Goal: Task Accomplishment & Management: Use online tool/utility

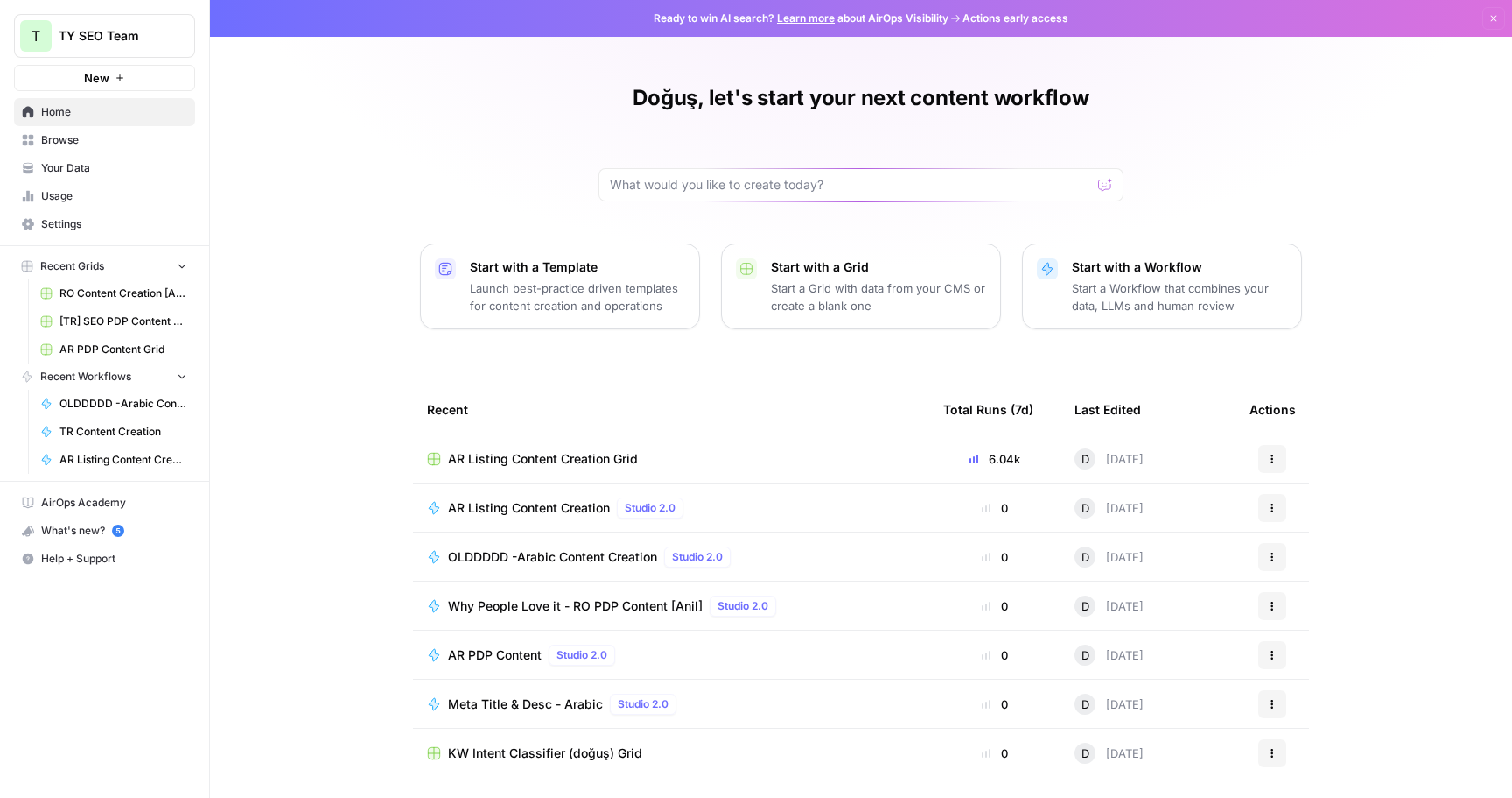
click at [104, 82] on span "New" at bounding box center [97, 78] width 25 height 18
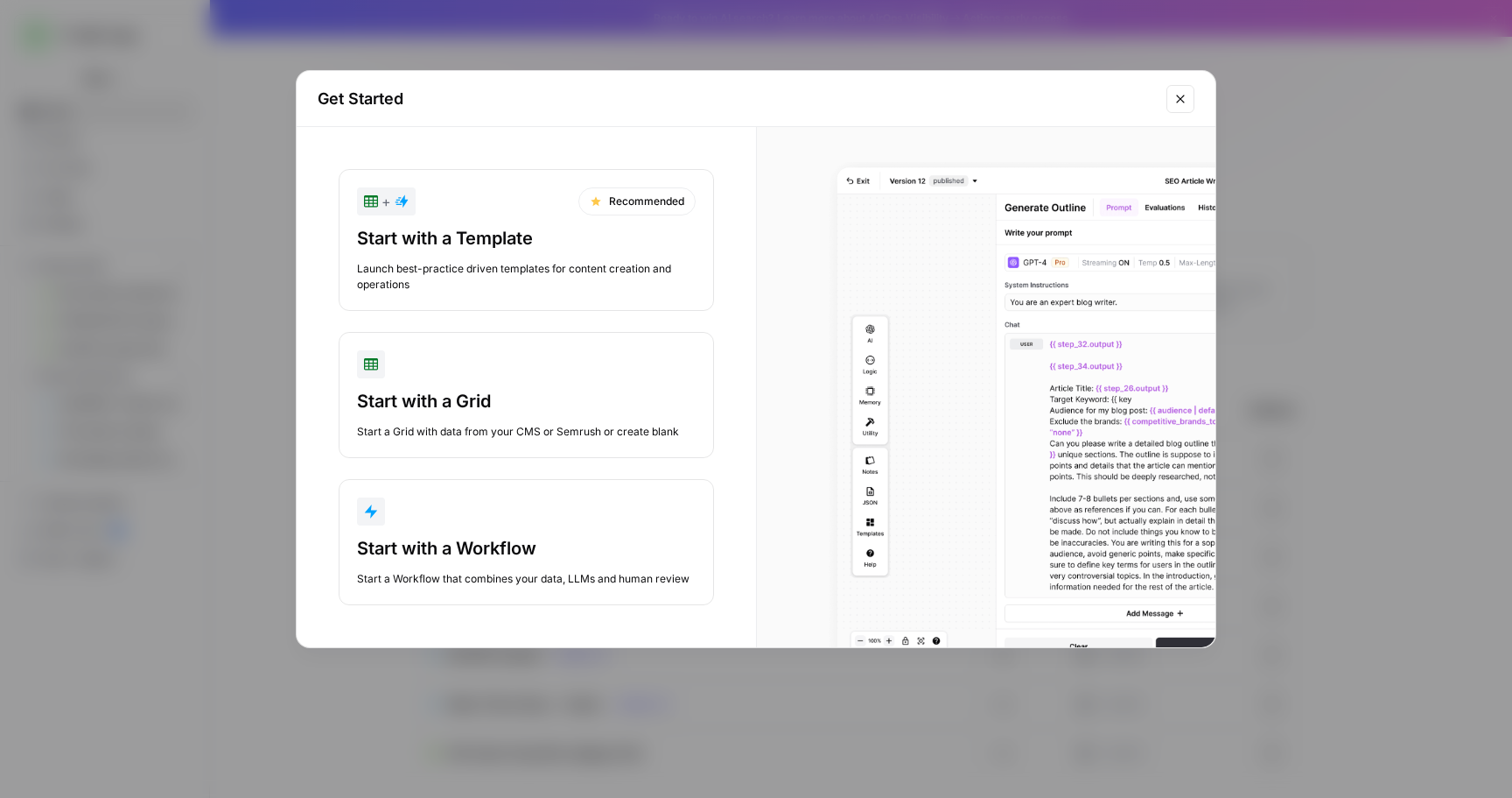
click at [535, 544] on div "Start with a Workflow" at bounding box center [527, 547] width 339 height 24
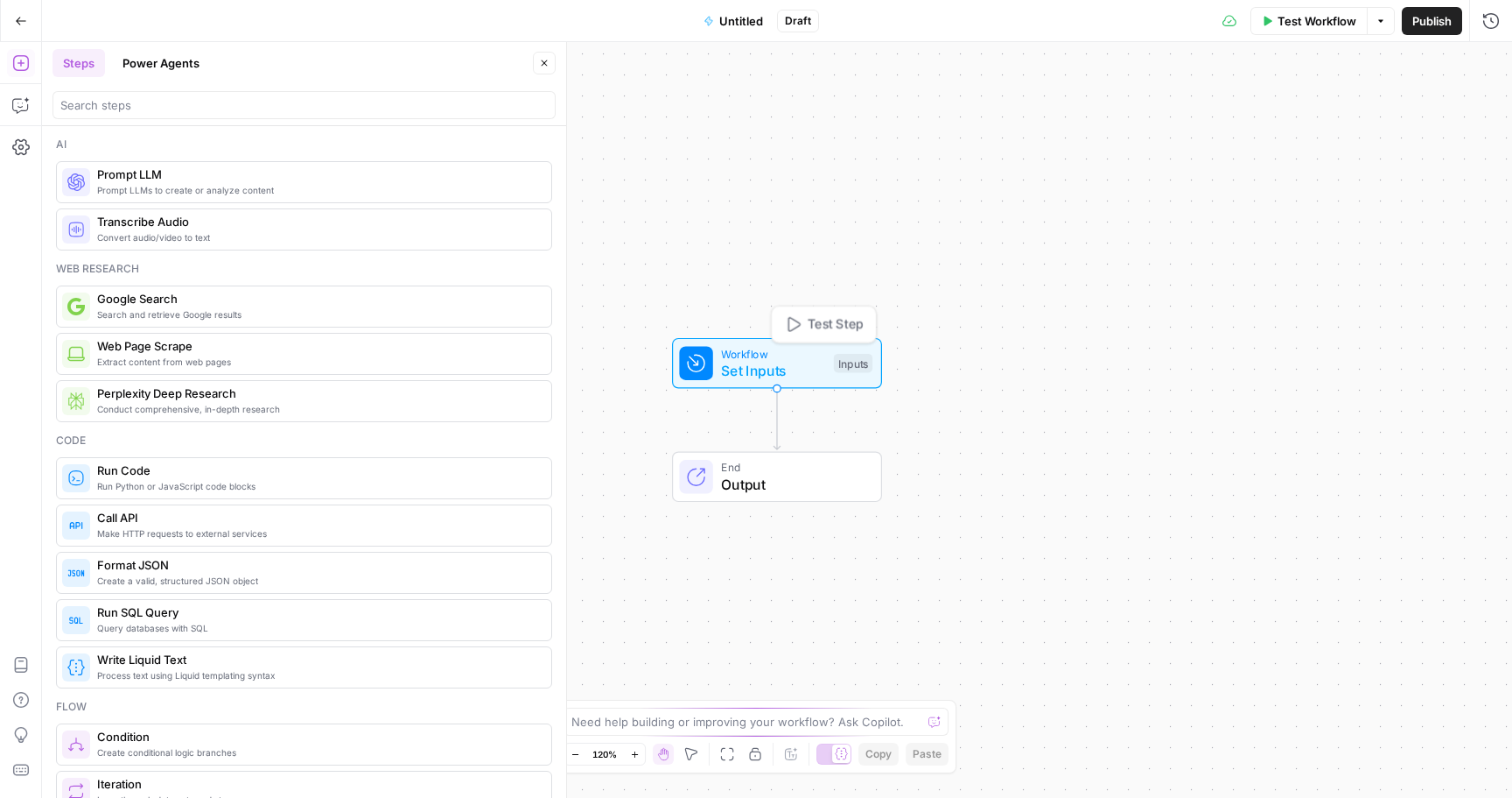
click at [766, 356] on span "Workflow" at bounding box center [773, 352] width 104 height 17
click at [1111, 120] on button "Add Field" at bounding box center [1148, 118] width 642 height 28
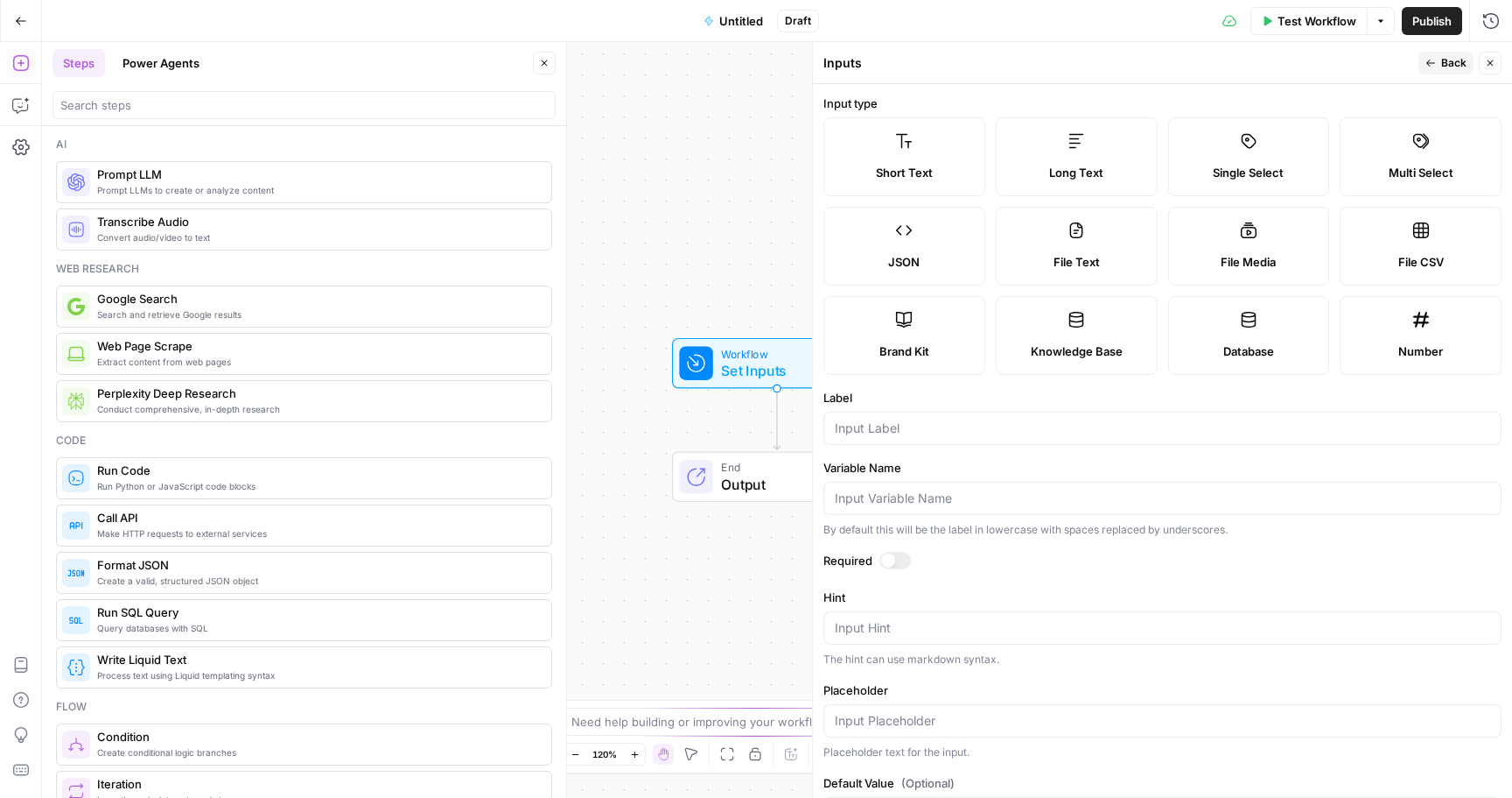
click at [923, 165] on span "Short Text" at bounding box center [904, 172] width 57 height 18
click at [987, 410] on div "Label" at bounding box center [1163, 416] width 678 height 56
click at [990, 430] on input "Label" at bounding box center [1163, 428] width 656 height 18
type input "kw"
click at [1488, 62] on icon "button" at bounding box center [1490, 63] width 11 height 11
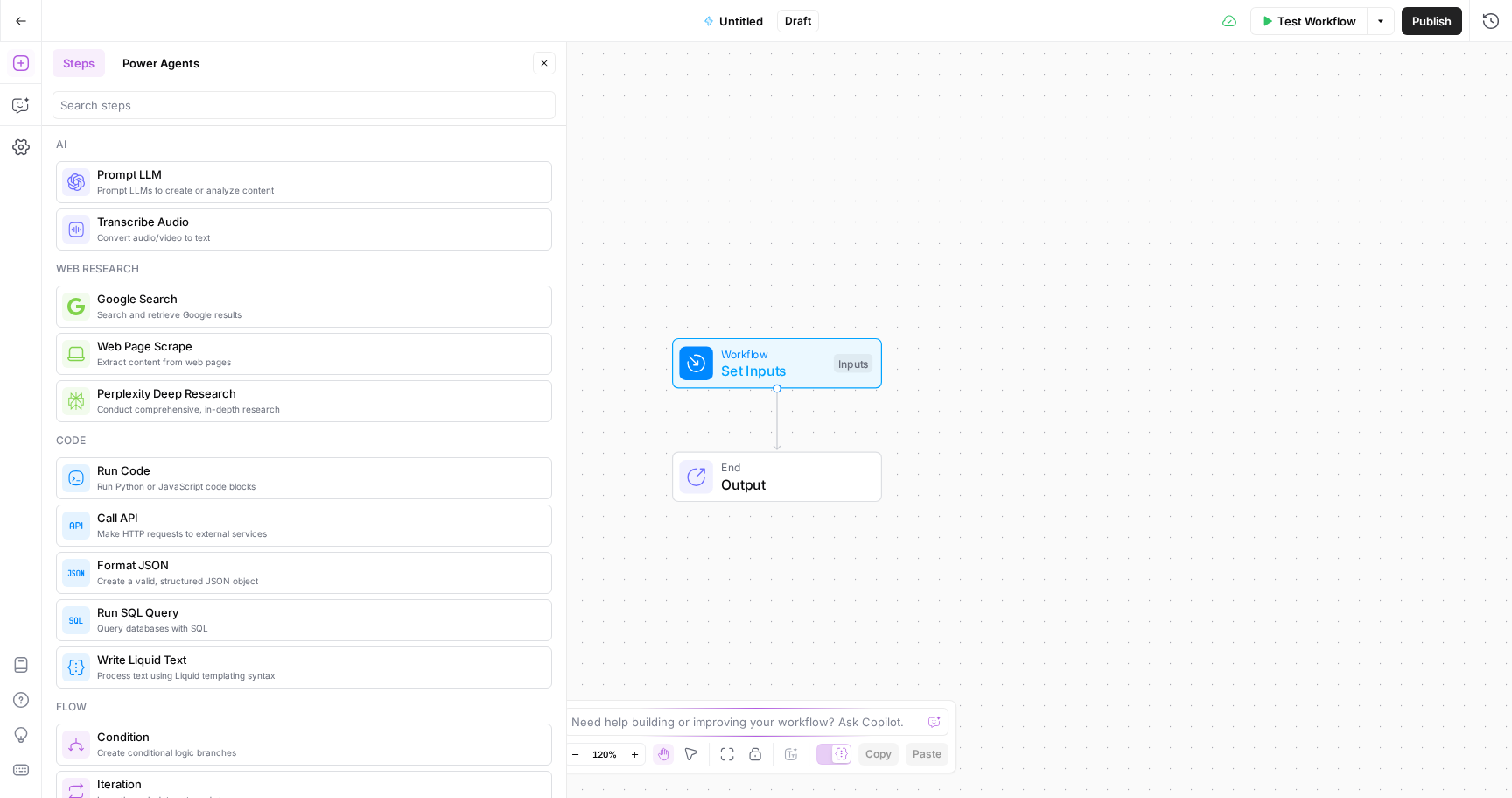
click at [789, 478] on span "Output" at bounding box center [793, 484] width 143 height 21
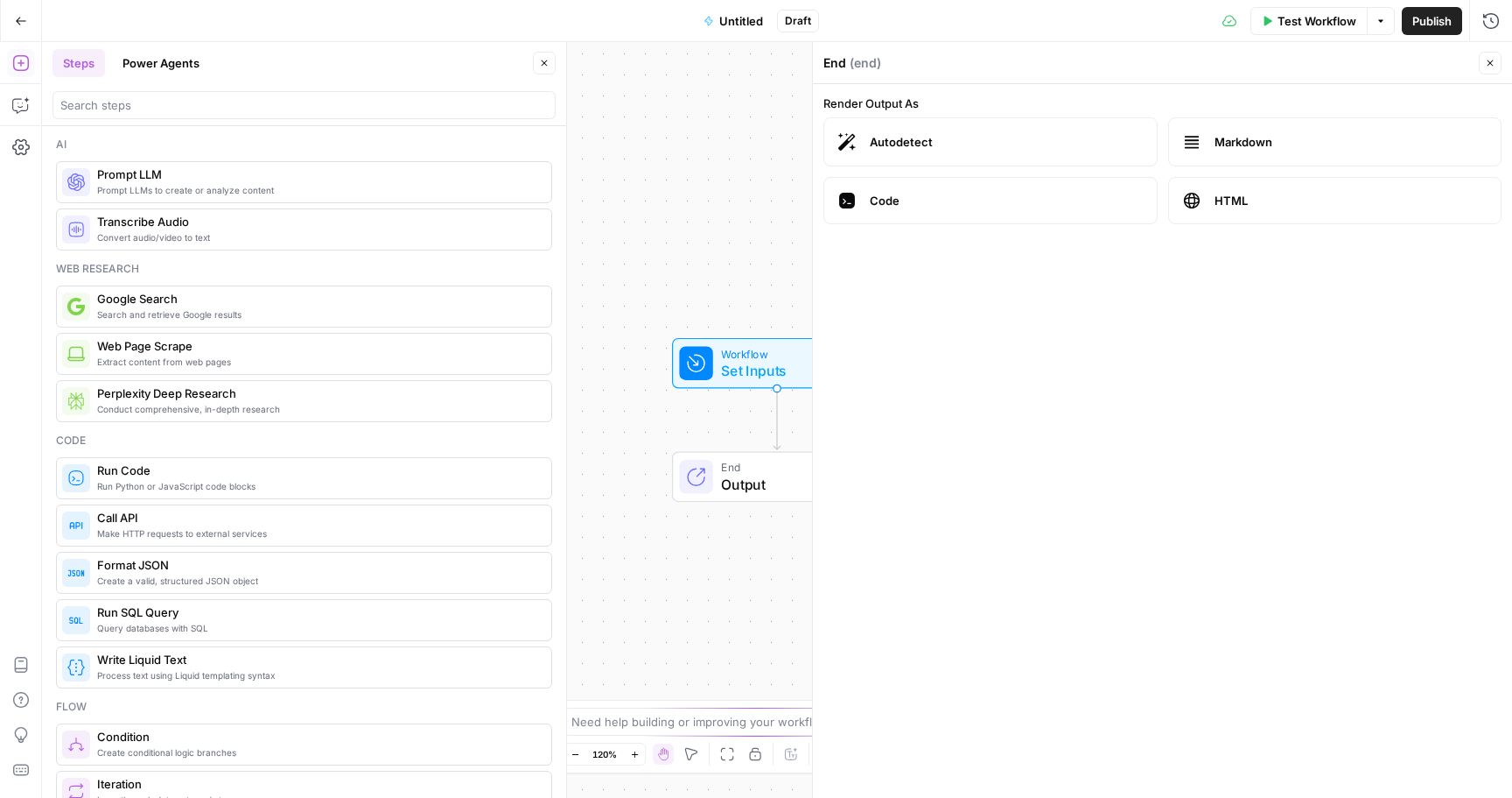
click at [212, 189] on span "Prompt LLMs to create or analyze content" at bounding box center [317, 190] width 440 height 14
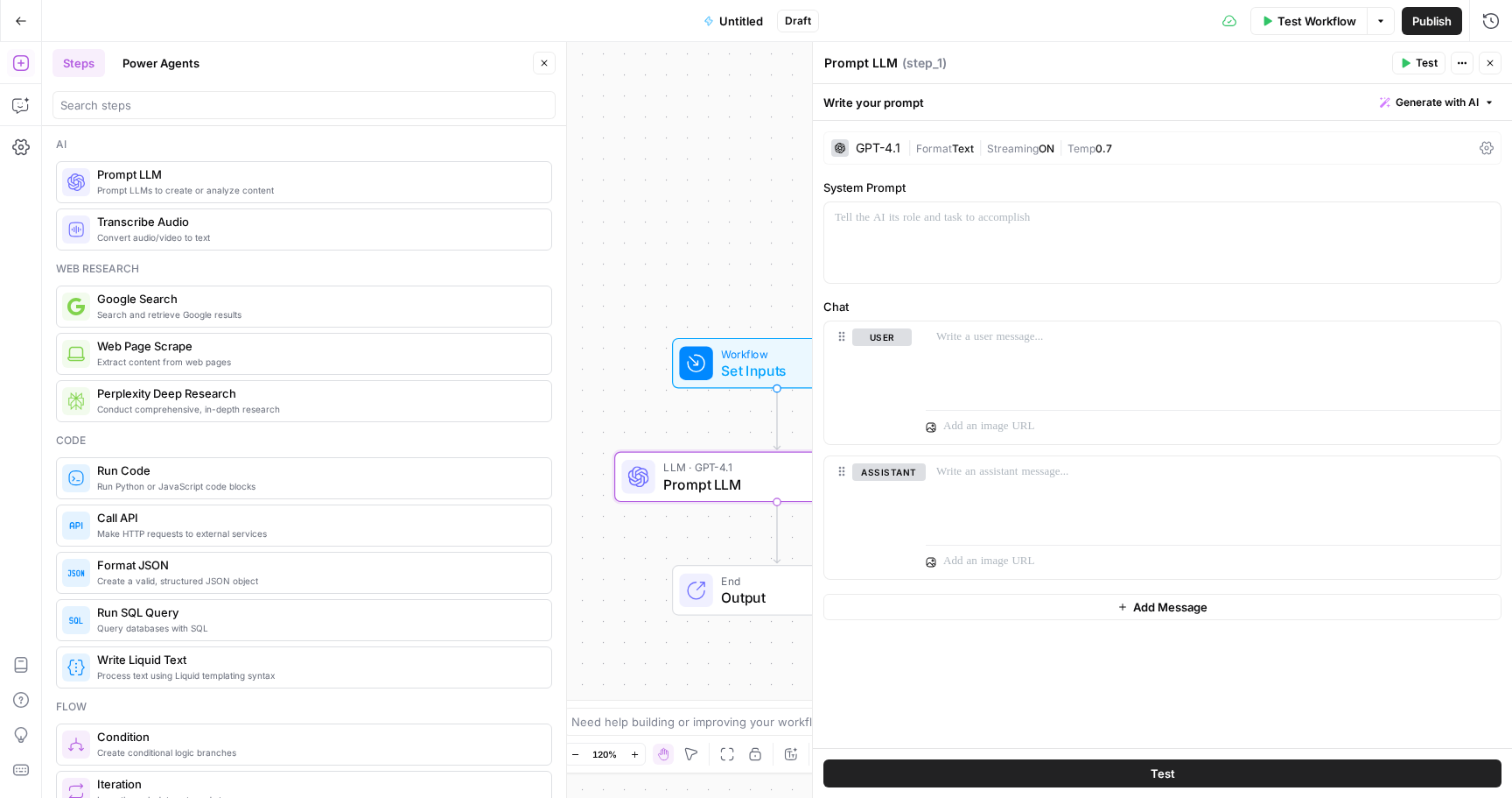
click at [1376, 145] on div "| Format Text | Streaming ON | Temp 0.7" at bounding box center [1190, 148] width 566 height 17
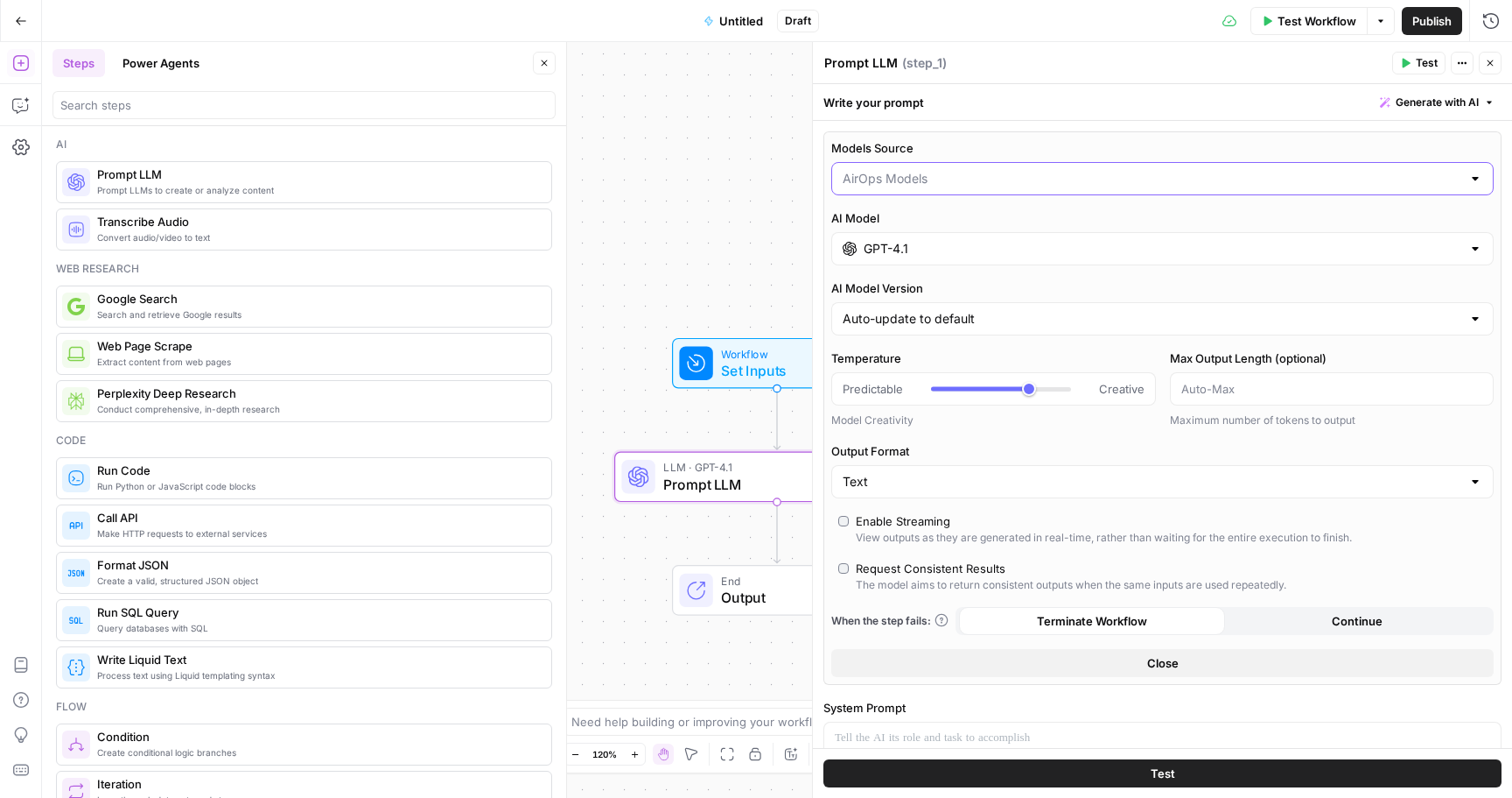
click at [906, 170] on input "Models Source" at bounding box center [1152, 178] width 619 height 18
click at [916, 236] on button "My Models" at bounding box center [1163, 247] width 647 height 24
type input "My Models"
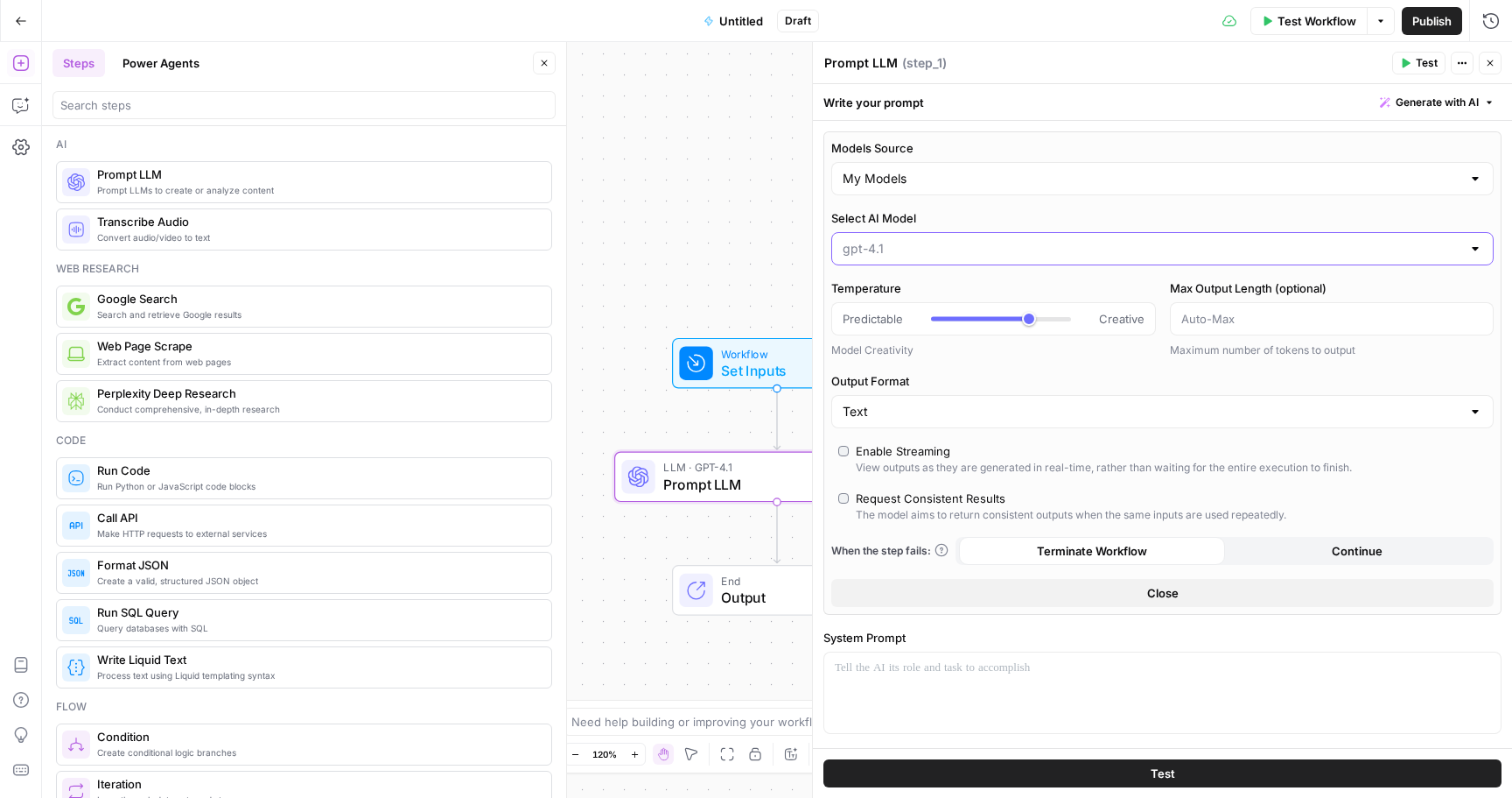
click at [924, 241] on input "Select AI Model" at bounding box center [1152, 249] width 619 height 18
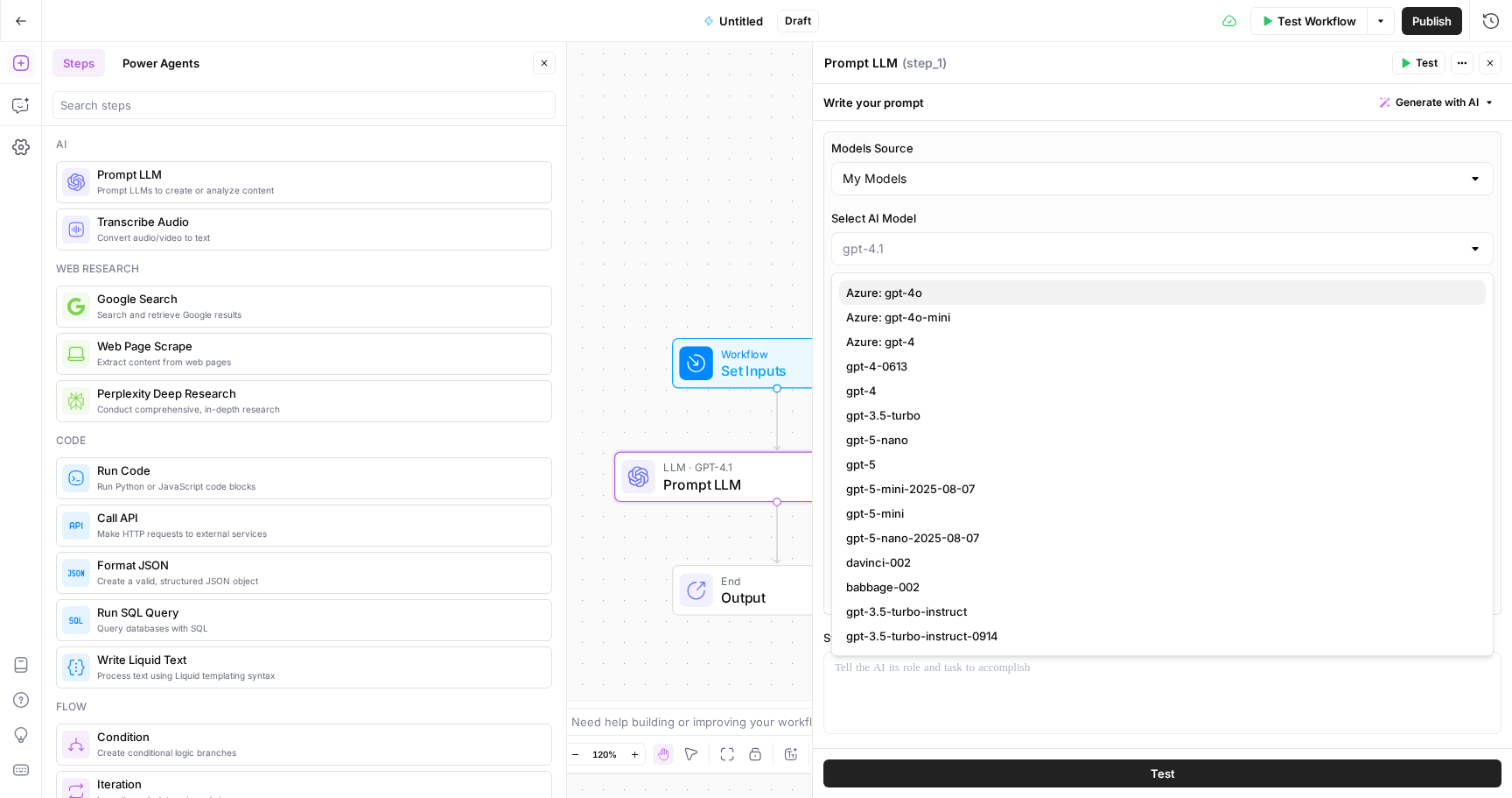
click at [938, 286] on span "Azure: gpt-4o" at bounding box center [1159, 293] width 625 height 18
type input "Azure: gpt-4o"
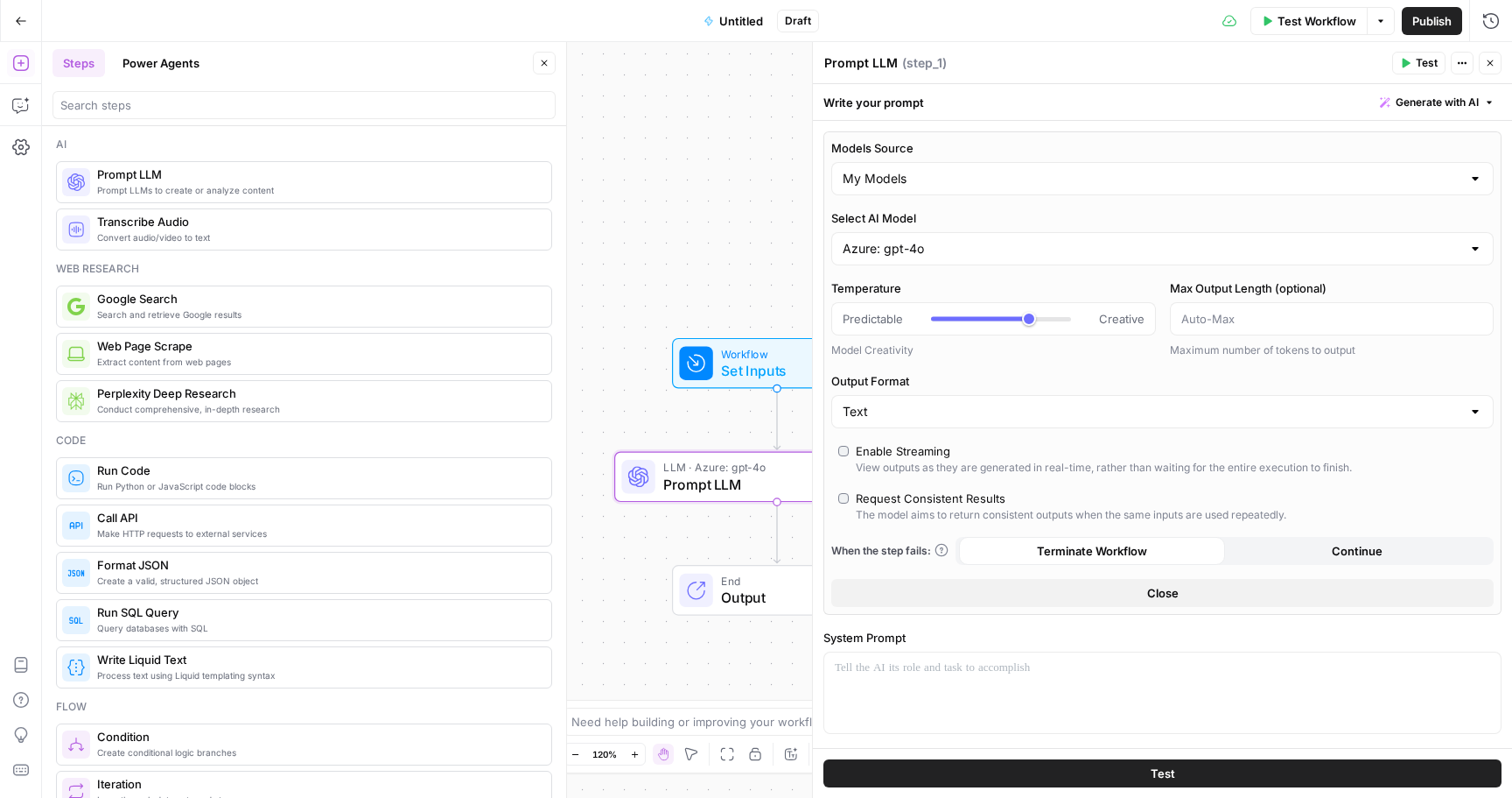
click at [938, 286] on label "Temperature" at bounding box center [994, 288] width 325 height 18
click at [843, 319] on input "Temperature" at bounding box center [842, 319] width 1 height 1
click at [1491, 60] on icon "button" at bounding box center [1490, 63] width 11 height 11
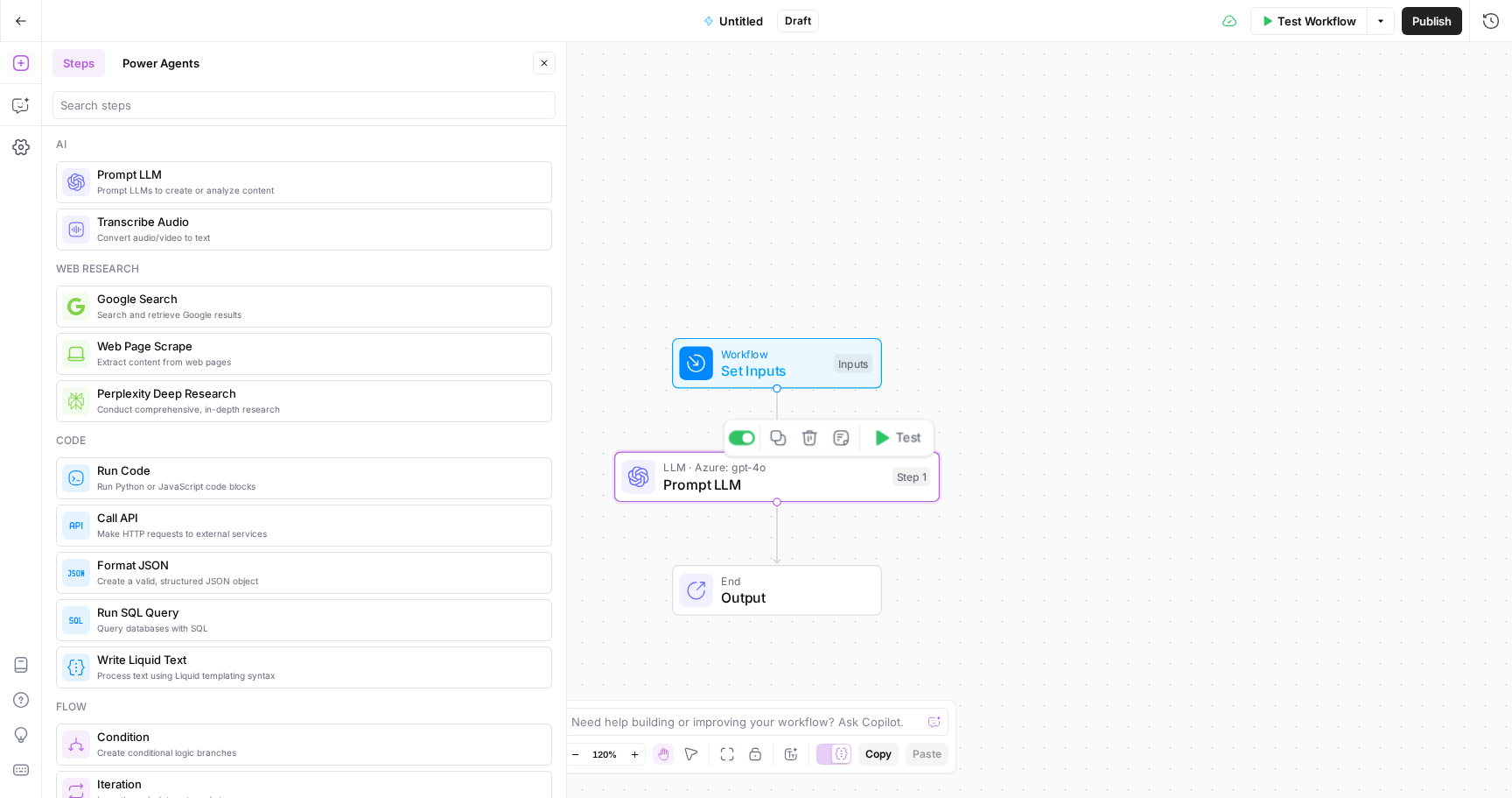
click at [759, 488] on span "Prompt LLM" at bounding box center [773, 484] width 220 height 21
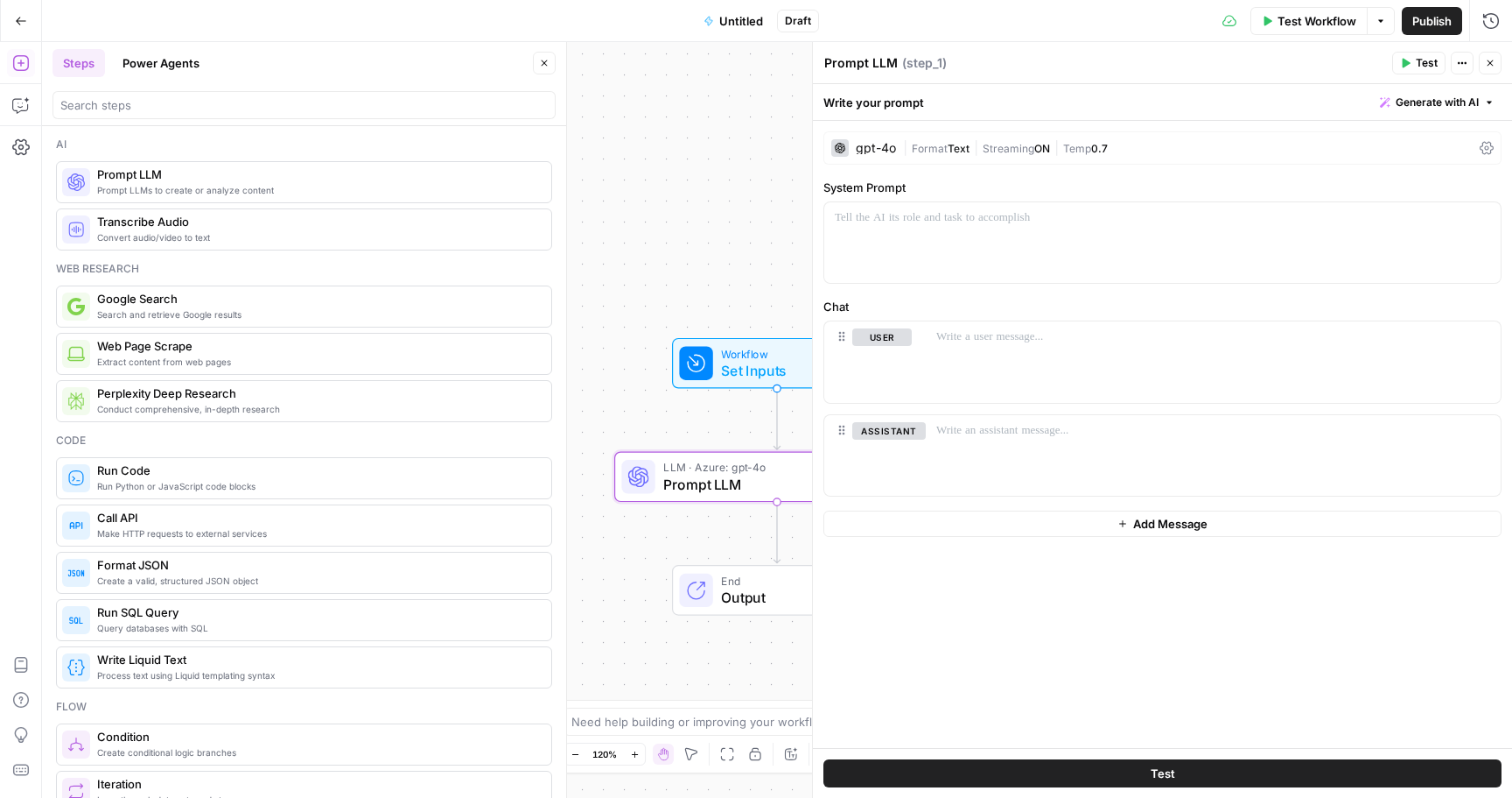
click at [895, 154] on div "gpt-4o | Format Text | Streaming ON | Temp 0.7" at bounding box center [1163, 148] width 678 height 33
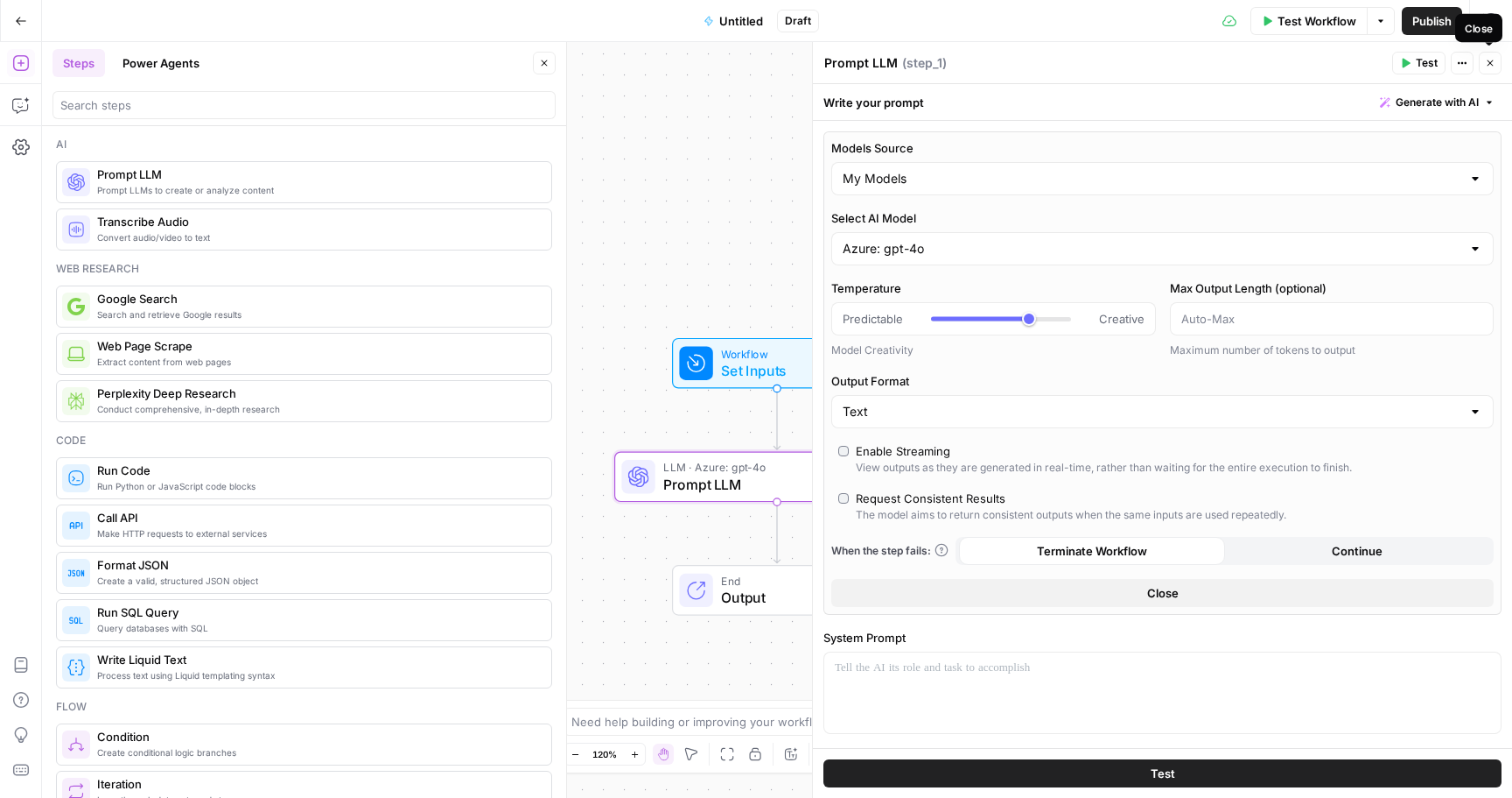
click at [1489, 66] on icon "button" at bounding box center [1490, 63] width 11 height 11
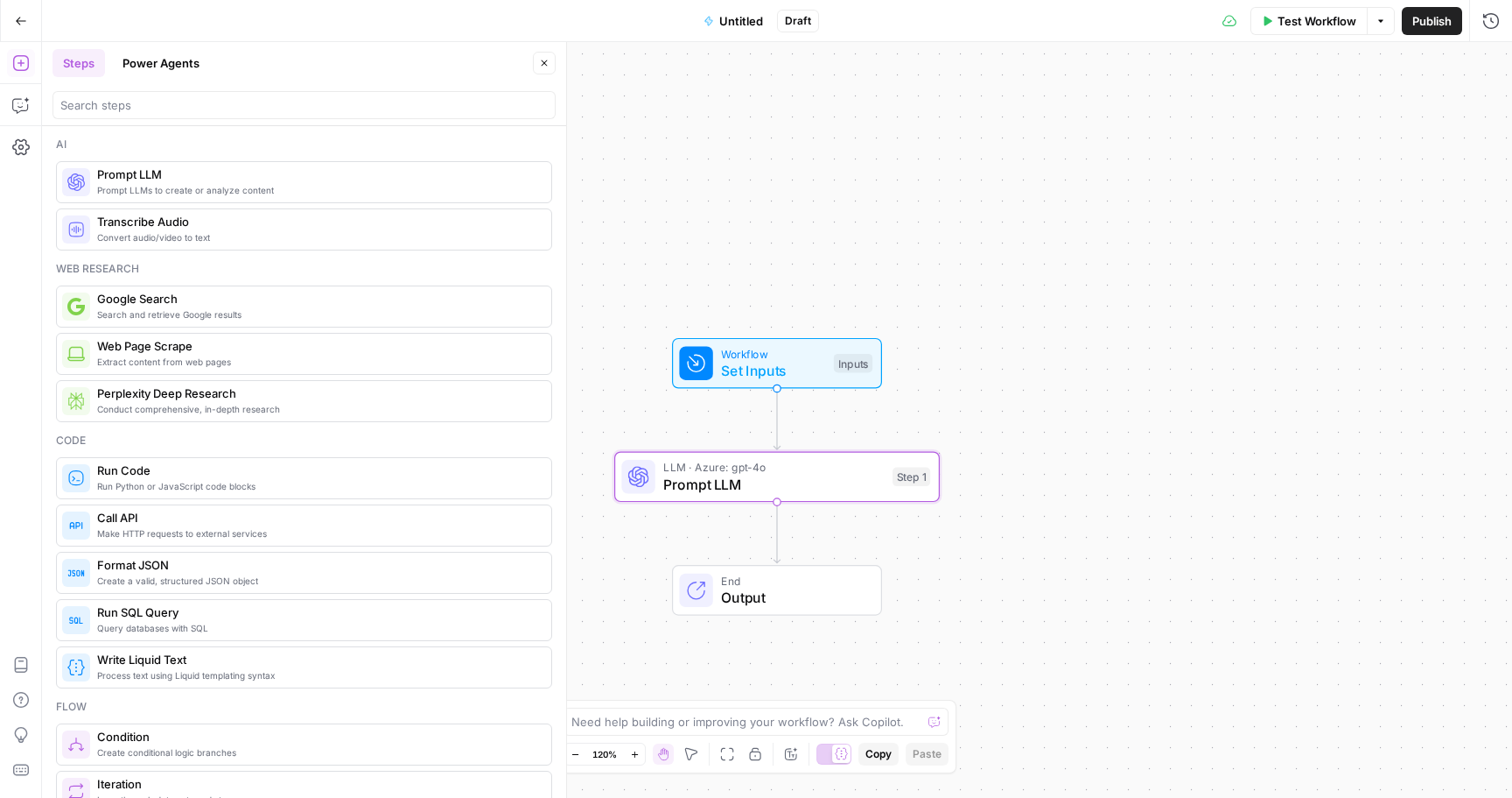
click at [781, 488] on span "Prompt LLM" at bounding box center [773, 484] width 220 height 21
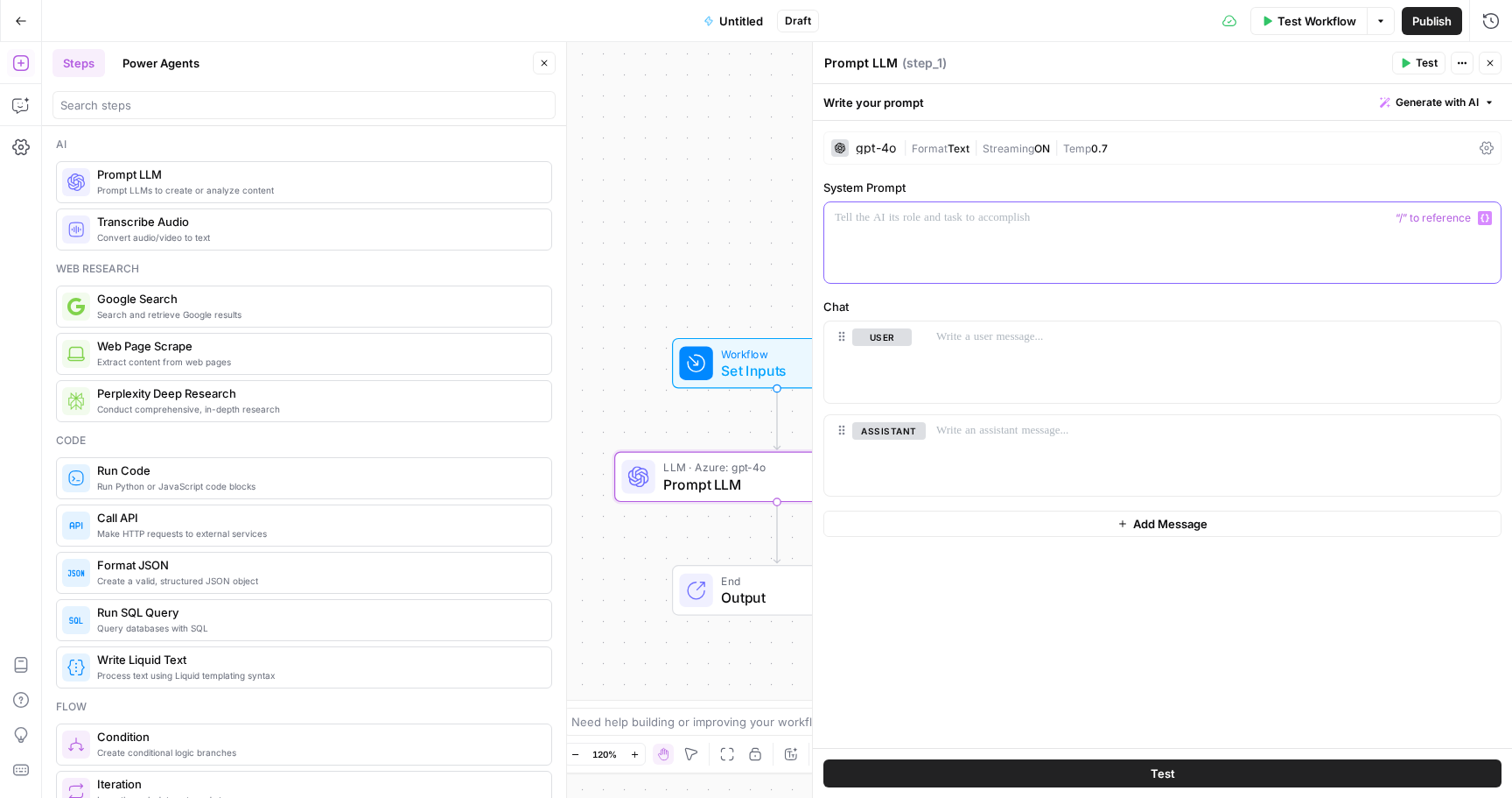
click at [955, 247] on div at bounding box center [1162, 243] width 676 height 80
click at [966, 228] on div "**********" at bounding box center [1162, 243] width 676 height 80
click at [965, 223] on p "**********" at bounding box center [1163, 218] width 656 height 18
click at [1118, 217] on p "**********" at bounding box center [1163, 218] width 656 height 18
click at [1042, 332] on p at bounding box center [1214, 337] width 554 height 18
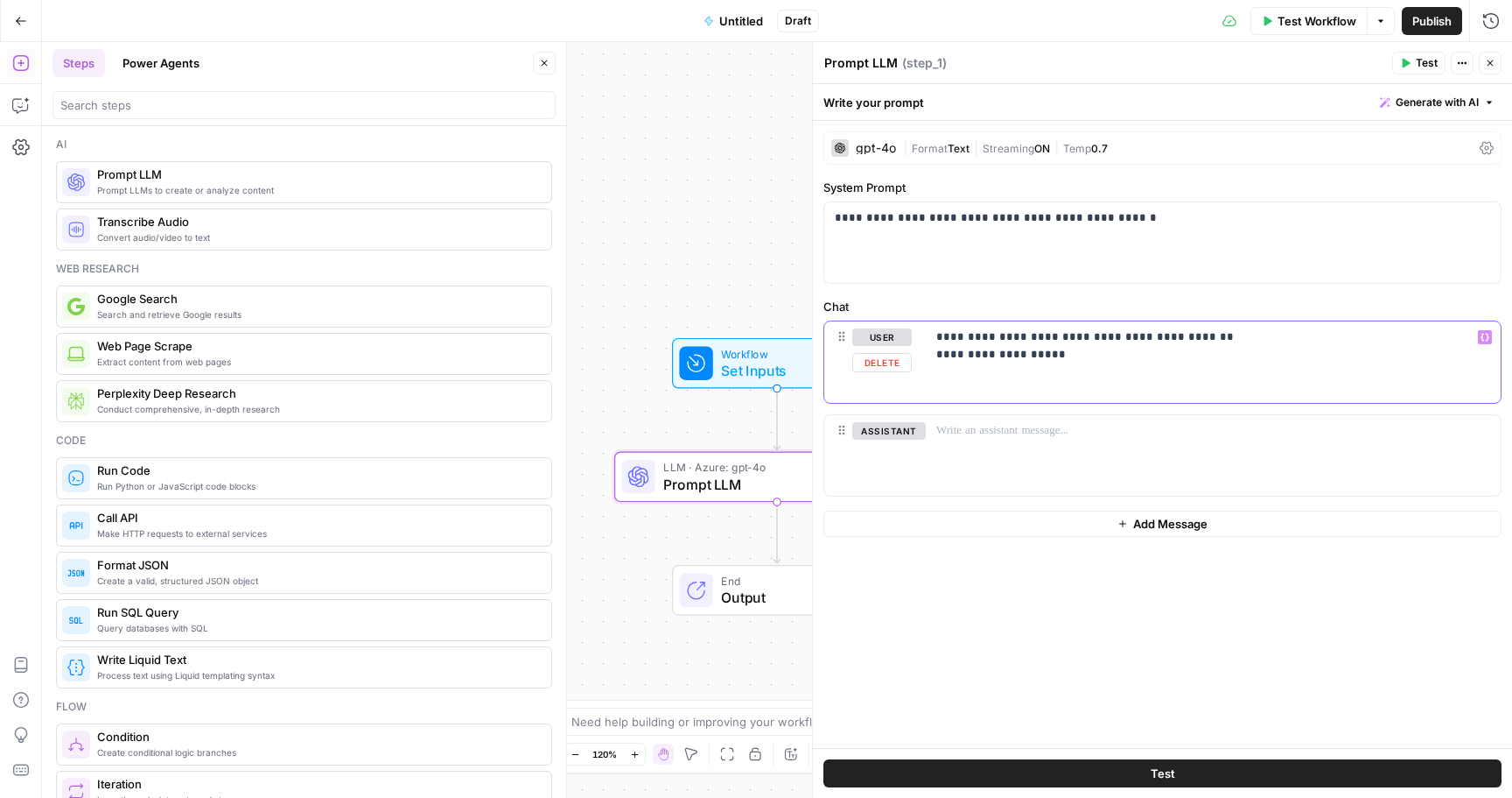
click at [1237, 353] on p "**********" at bounding box center [1214, 346] width 554 height 35
click at [1209, 333] on p "**********" at bounding box center [1214, 346] width 554 height 35
click at [741, 20] on span "Untitled" at bounding box center [741, 22] width 44 height 18
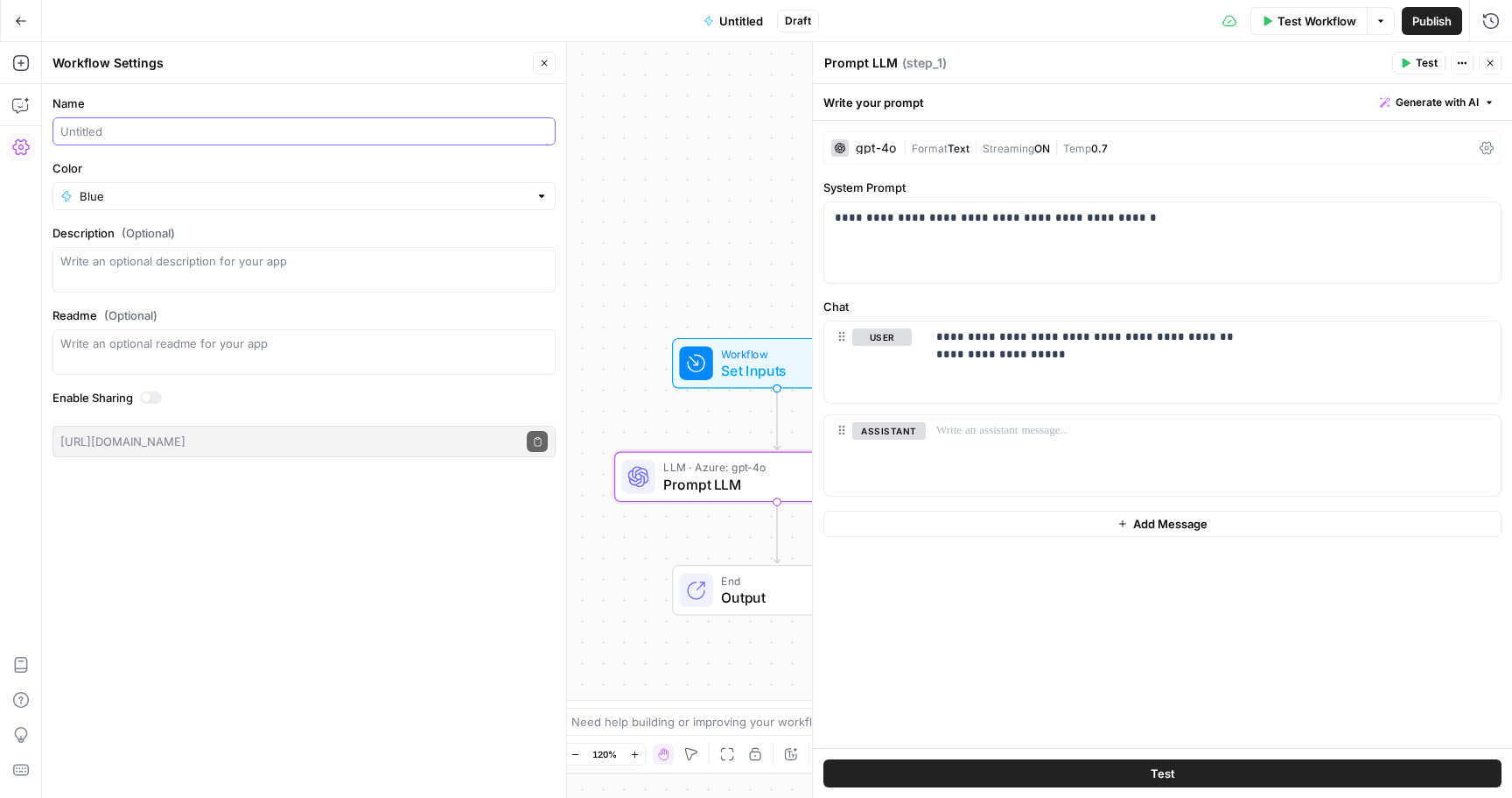
click at [219, 131] on input "Name" at bounding box center [304, 131] width 487 height 18
type input "AR Keyword Transliteration"
click at [1432, 28] on span "Publish" at bounding box center [1432, 22] width 39 height 18
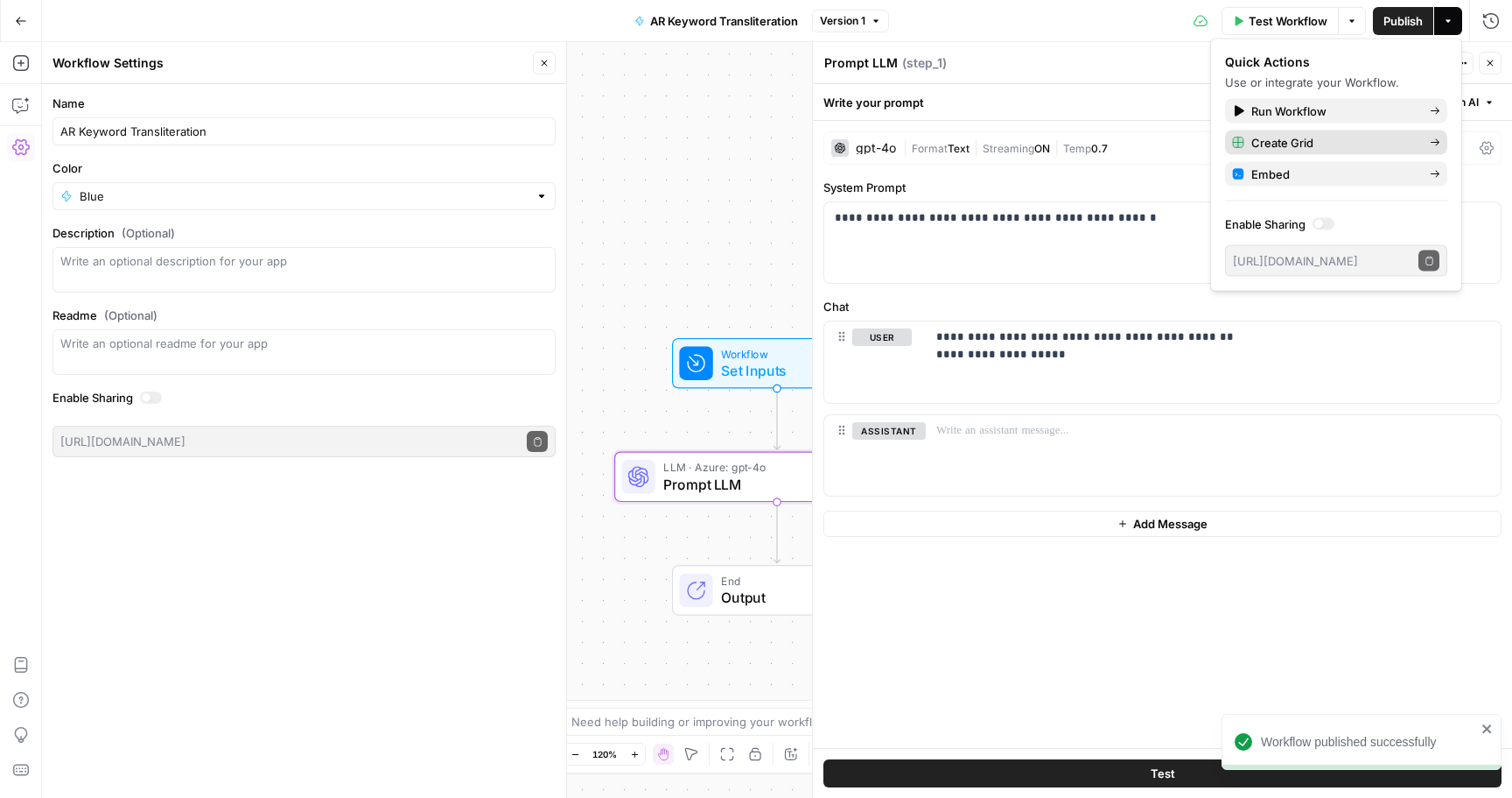
click at [1303, 137] on span "Create Grid" at bounding box center [1334, 143] width 164 height 18
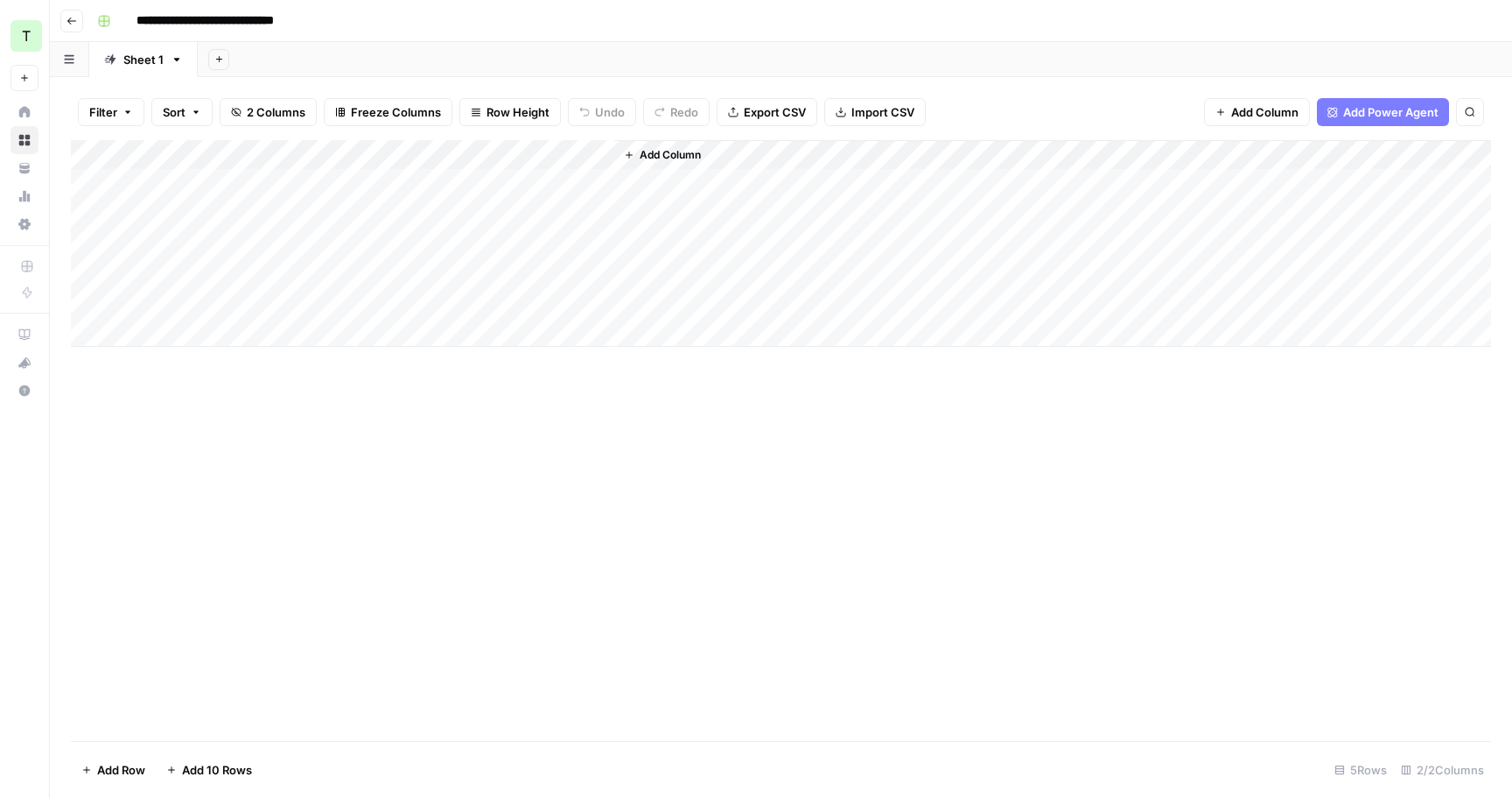
click at [70, 22] on icon "button" at bounding box center [71, 21] width 11 height 11
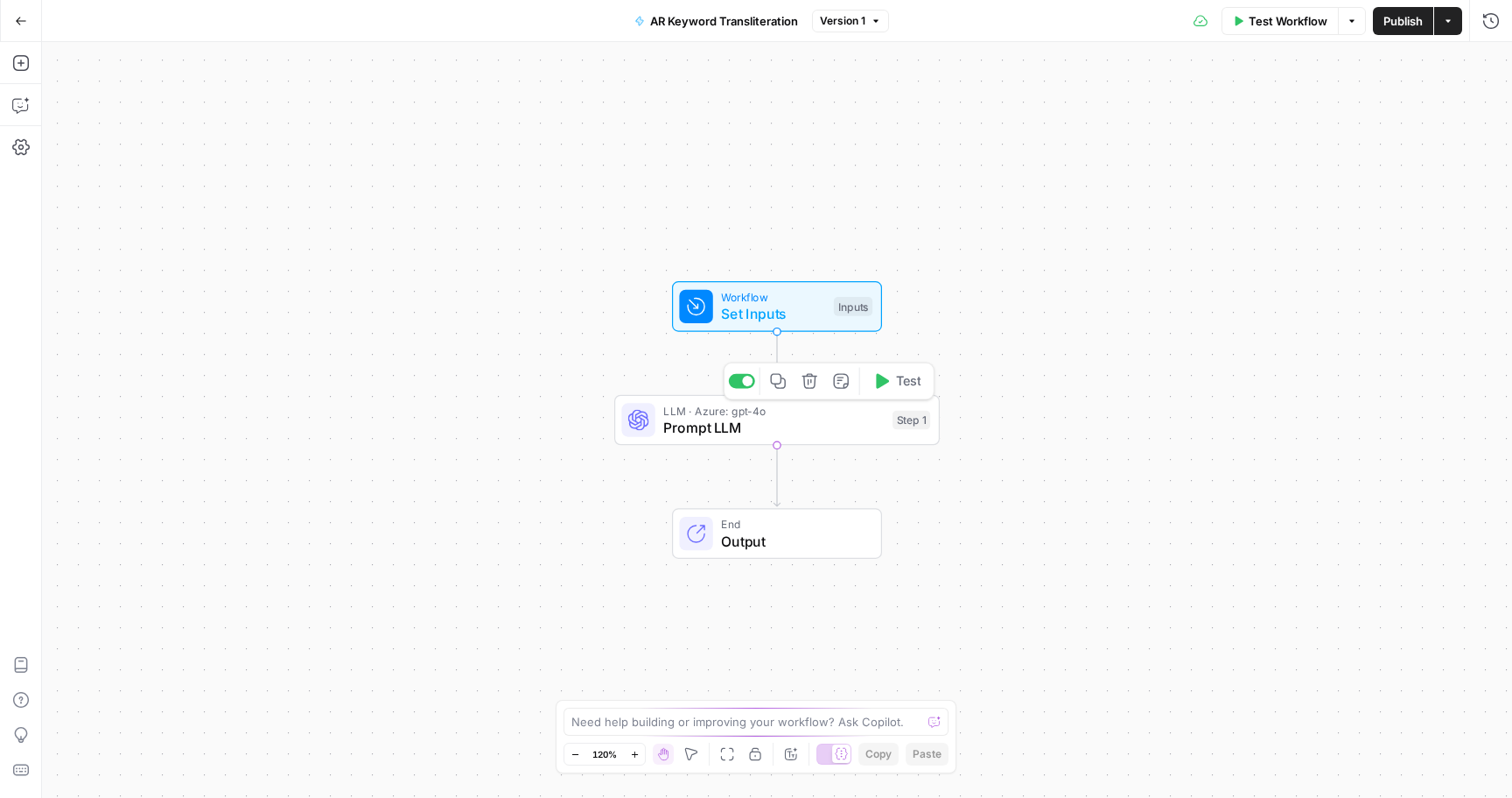
click at [691, 440] on div "LLM · Azure: gpt-4o Prompt LLM Step 1 Copy step Delete step Add Note Test" at bounding box center [777, 420] width 326 height 51
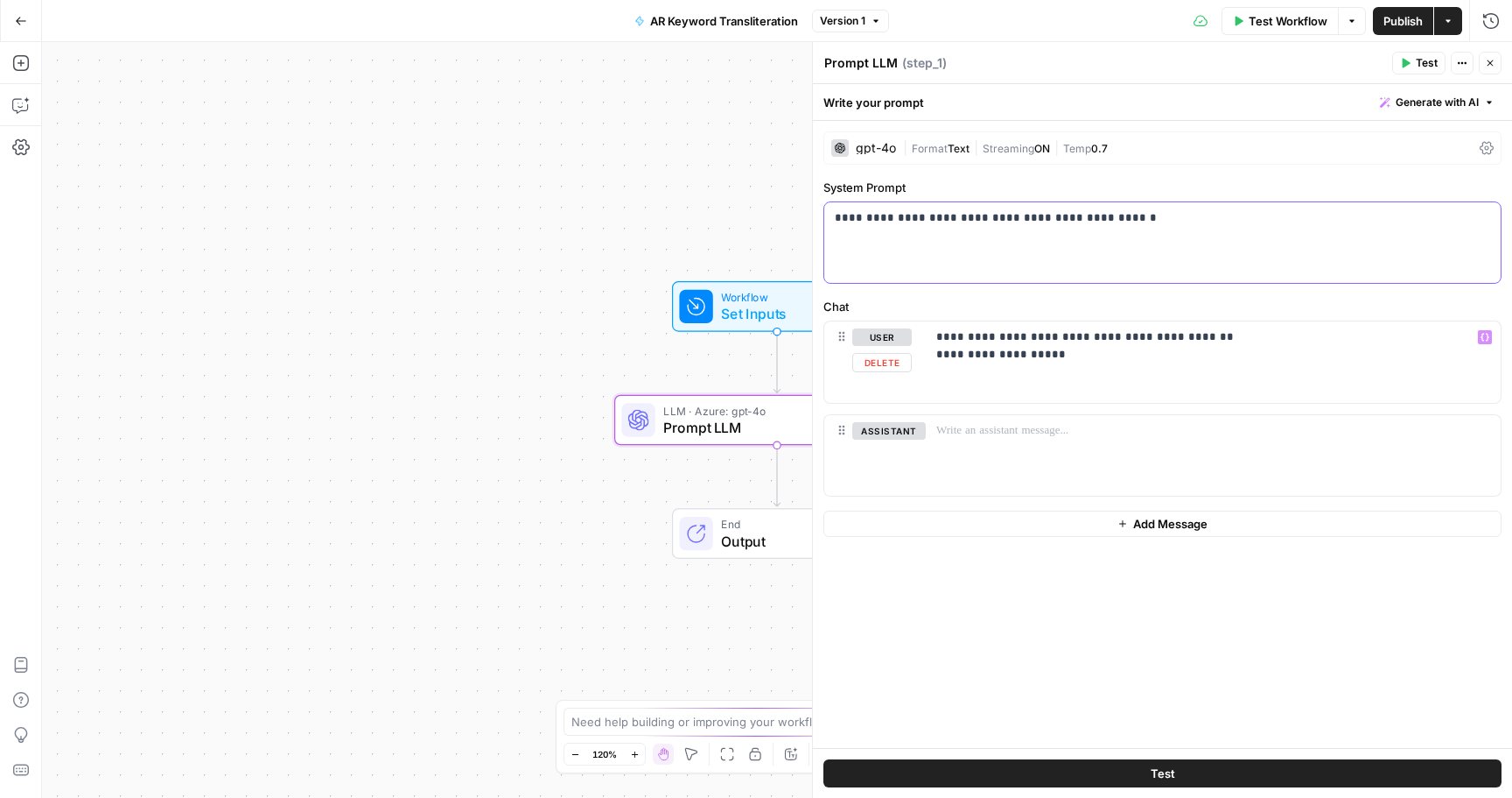
click at [1089, 216] on p "**********" at bounding box center [1163, 218] width 656 height 18
click at [1208, 334] on p "**********" at bounding box center [1214, 346] width 554 height 35
click at [1401, 27] on span "Publish" at bounding box center [1403, 22] width 39 height 18
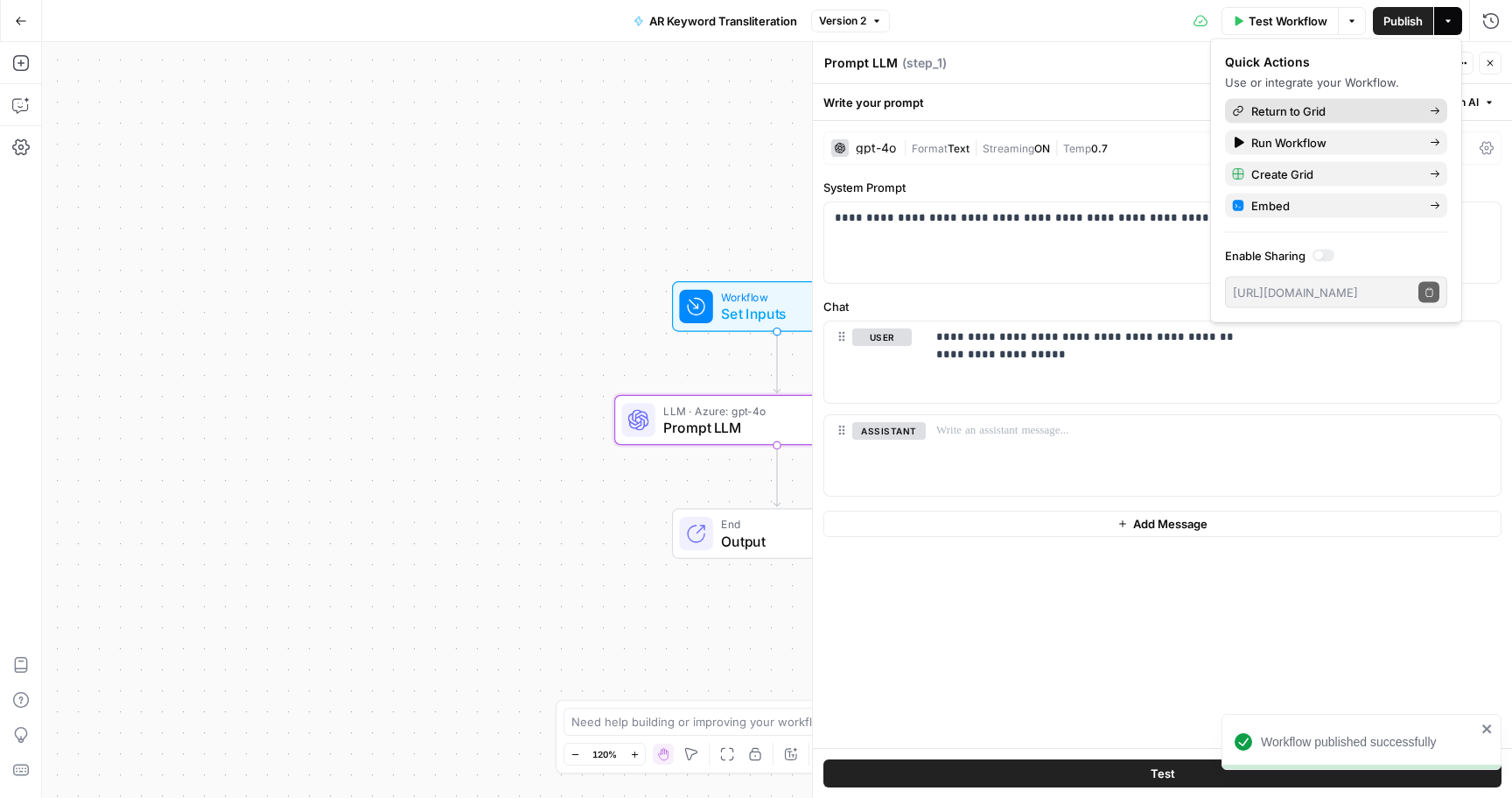
click at [1291, 106] on span "Return to Grid" at bounding box center [1334, 112] width 164 height 18
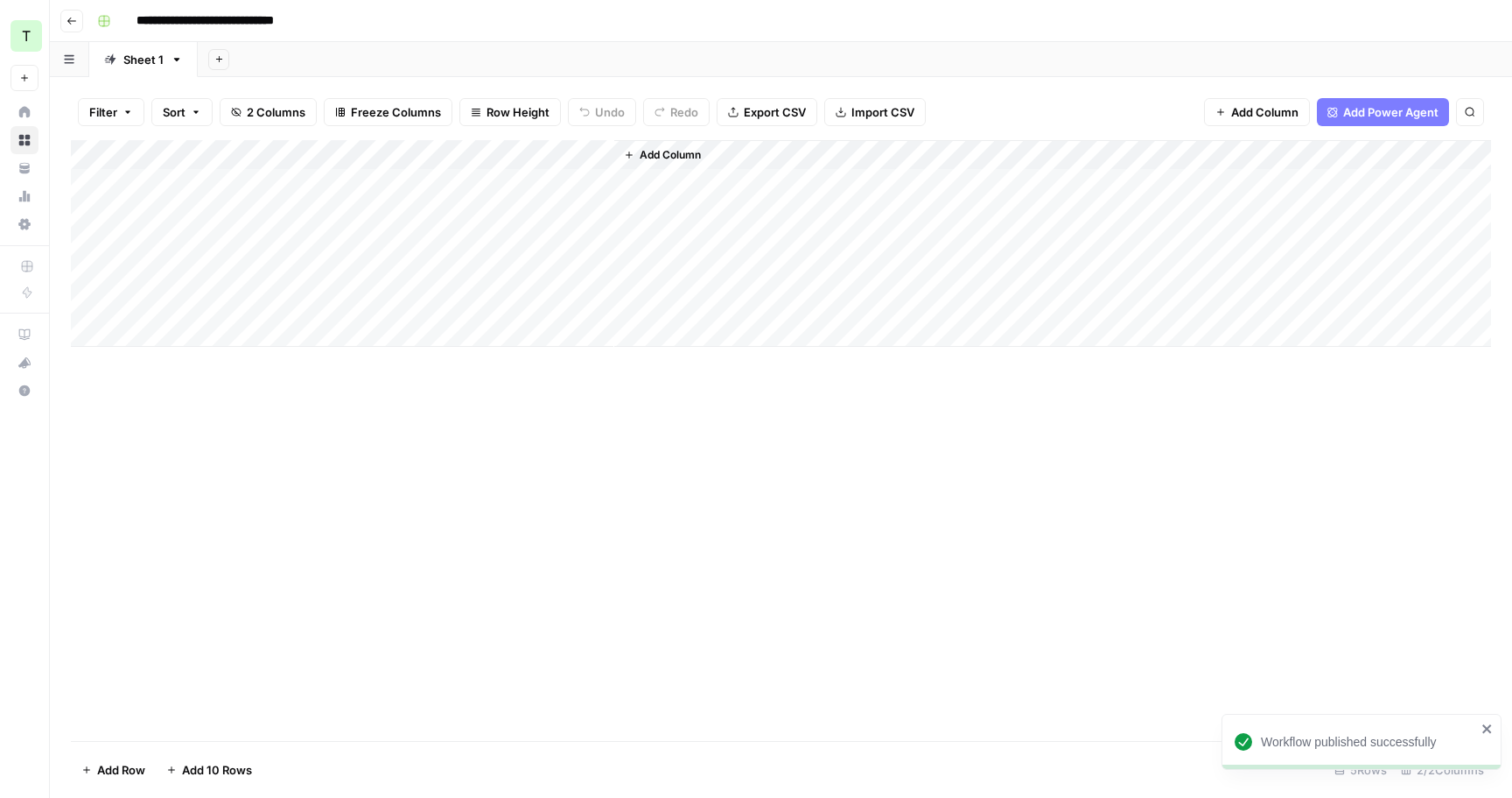
click at [295, 182] on div "Add Column" at bounding box center [780, 243] width 1420 height 207
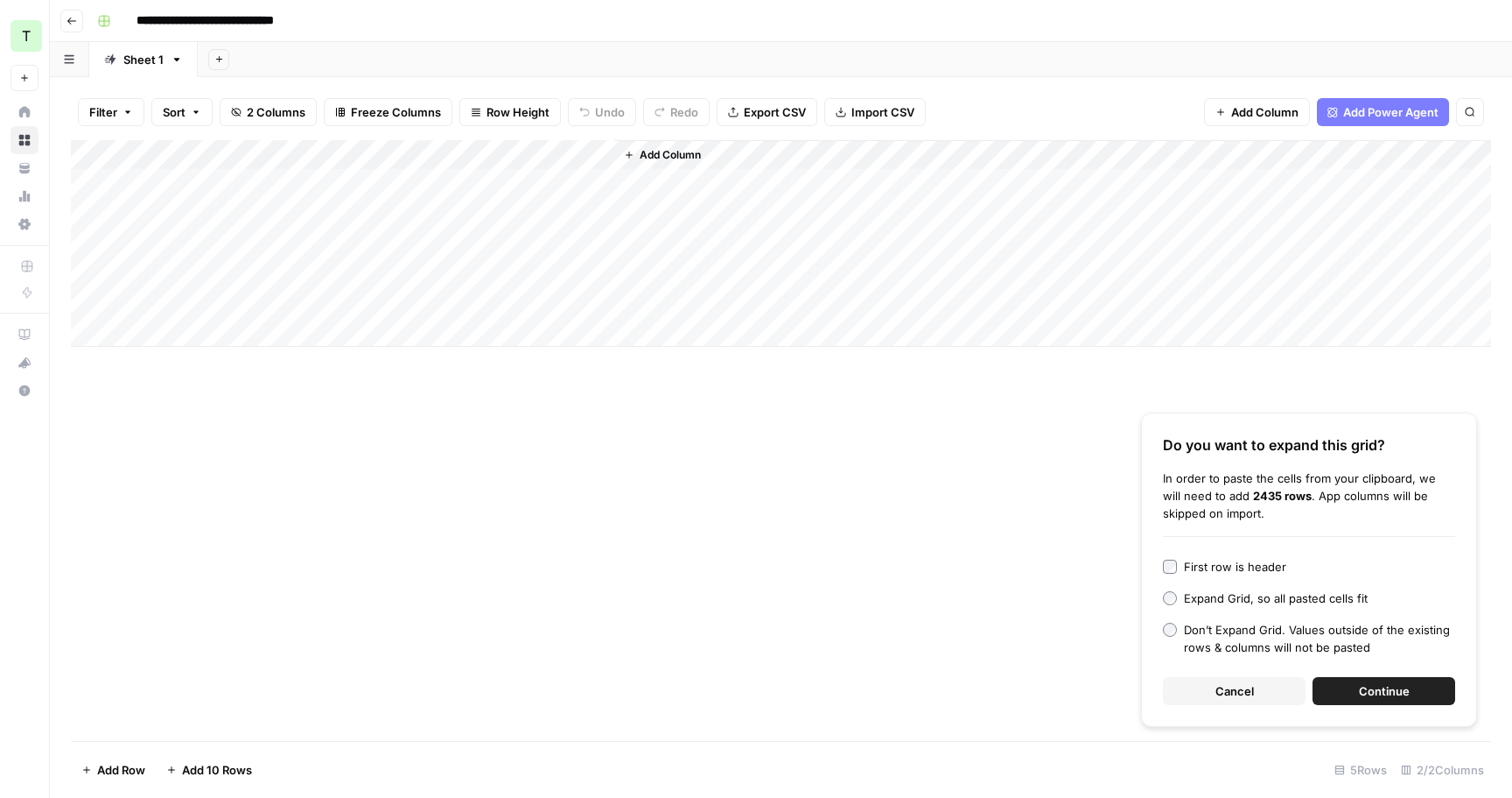
click at [1396, 677] on button "Continue" at bounding box center [1384, 690] width 143 height 28
click at [602, 160] on div "Add Column" at bounding box center [780, 441] width 1420 height 601
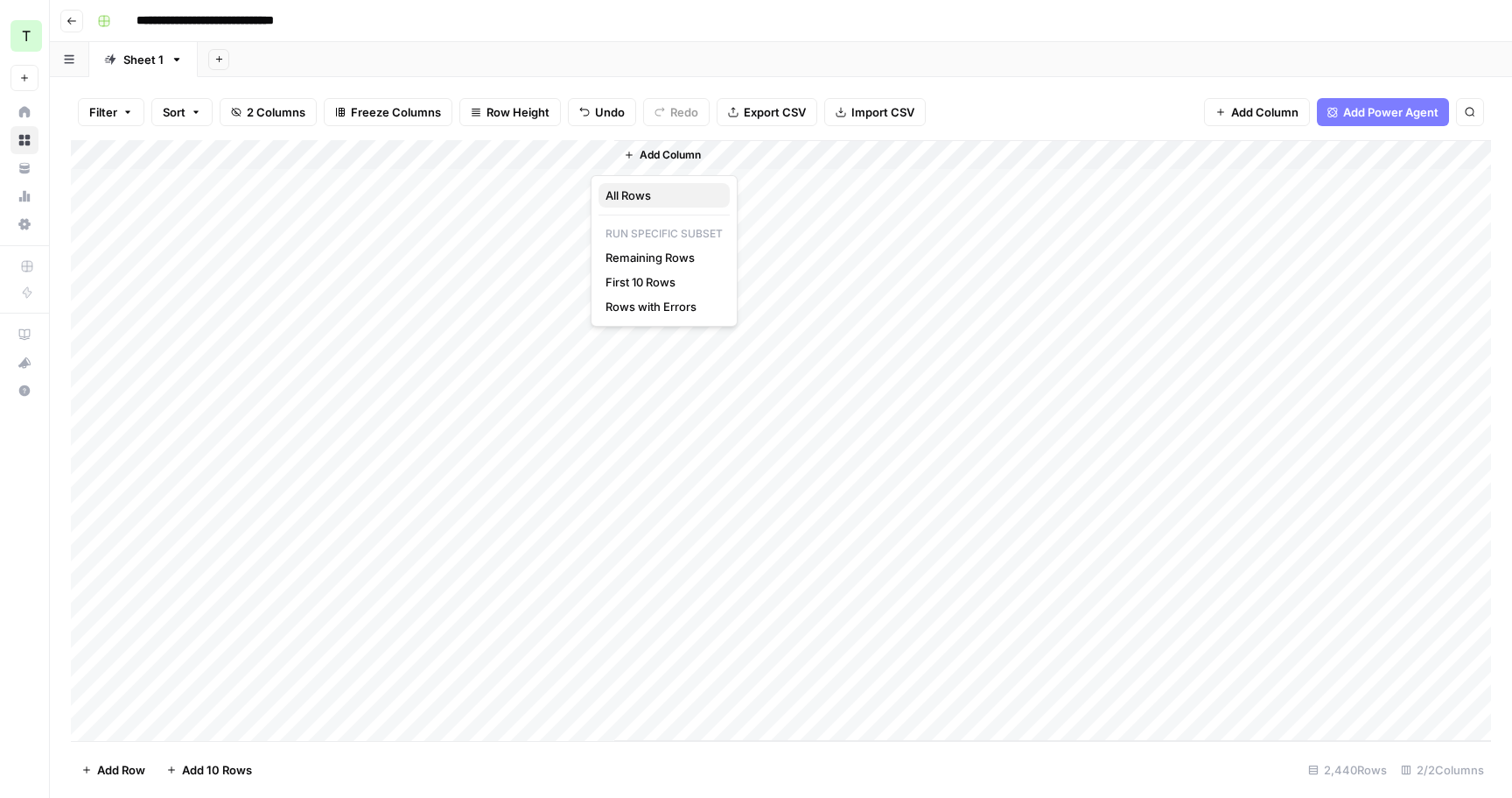
click at [641, 197] on span "All Rows" at bounding box center [661, 195] width 111 height 18
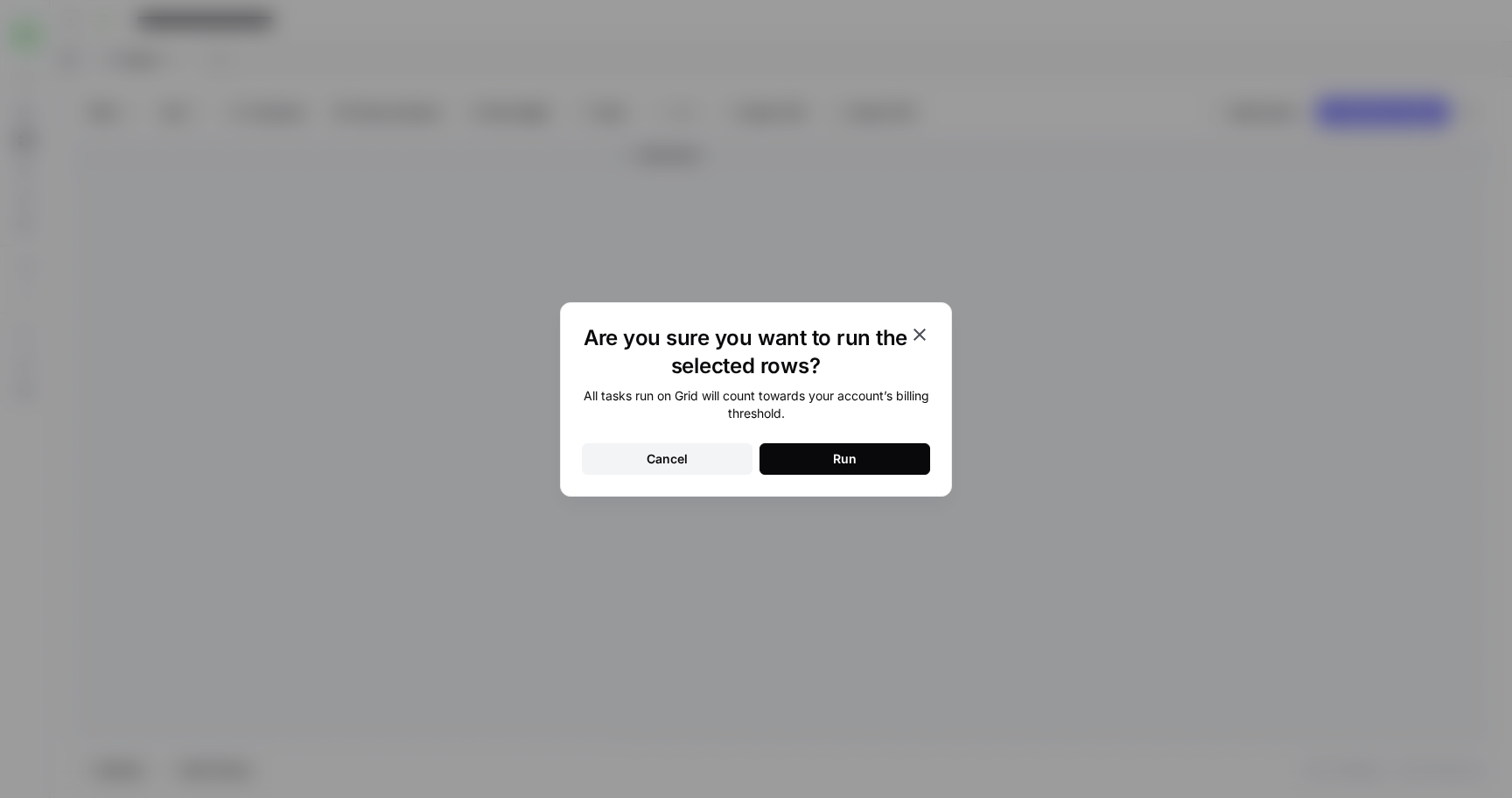
click at [843, 467] on button "Run" at bounding box center [845, 459] width 170 height 31
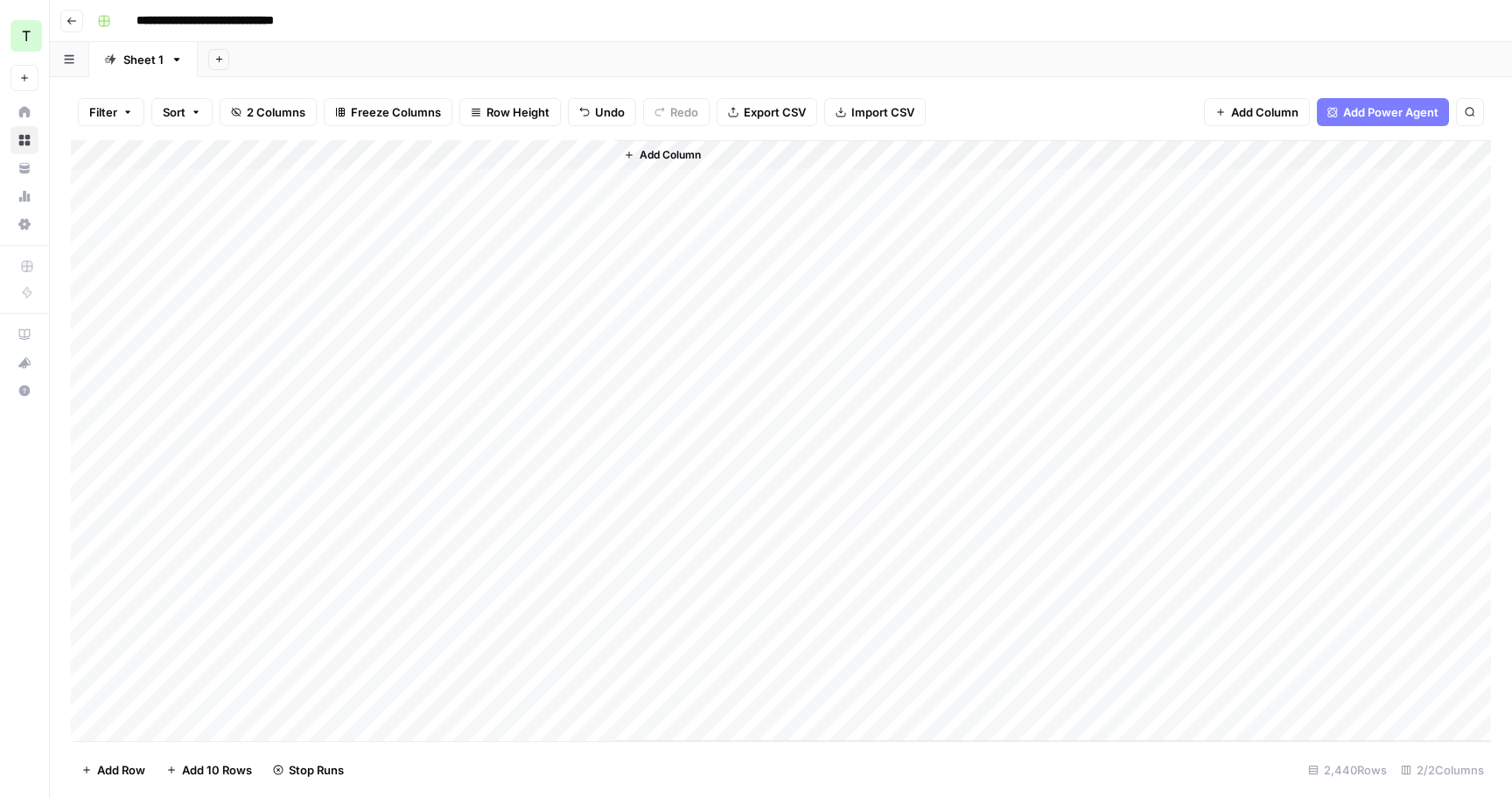
click at [598, 157] on div "Add Column" at bounding box center [780, 441] width 1420 height 601
click at [72, 22] on icon "button" at bounding box center [71, 21] width 11 height 11
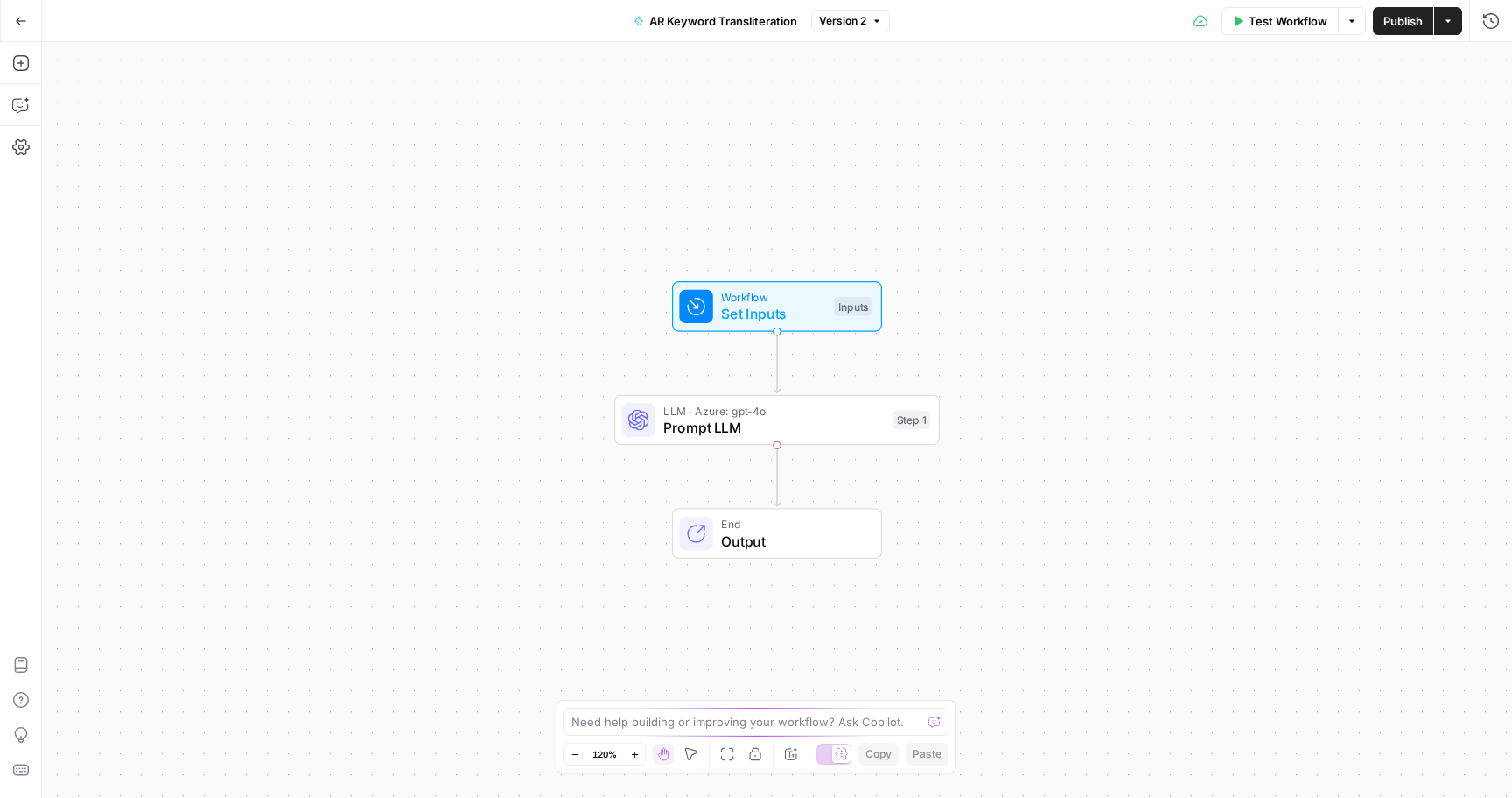
click at [774, 420] on span "Prompt LLM" at bounding box center [773, 427] width 220 height 21
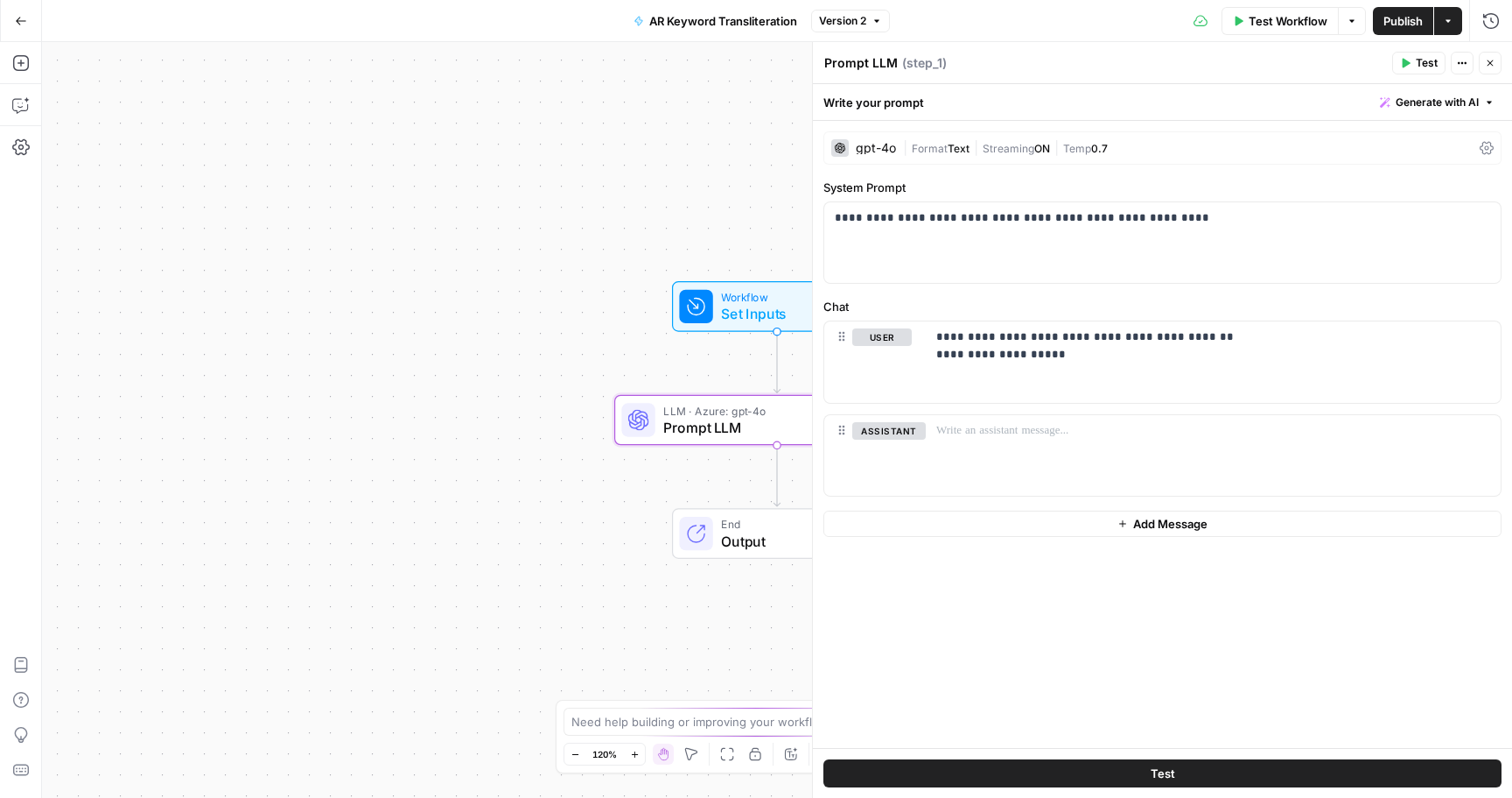
click at [1060, 146] on span "|" at bounding box center [1056, 147] width 13 height 18
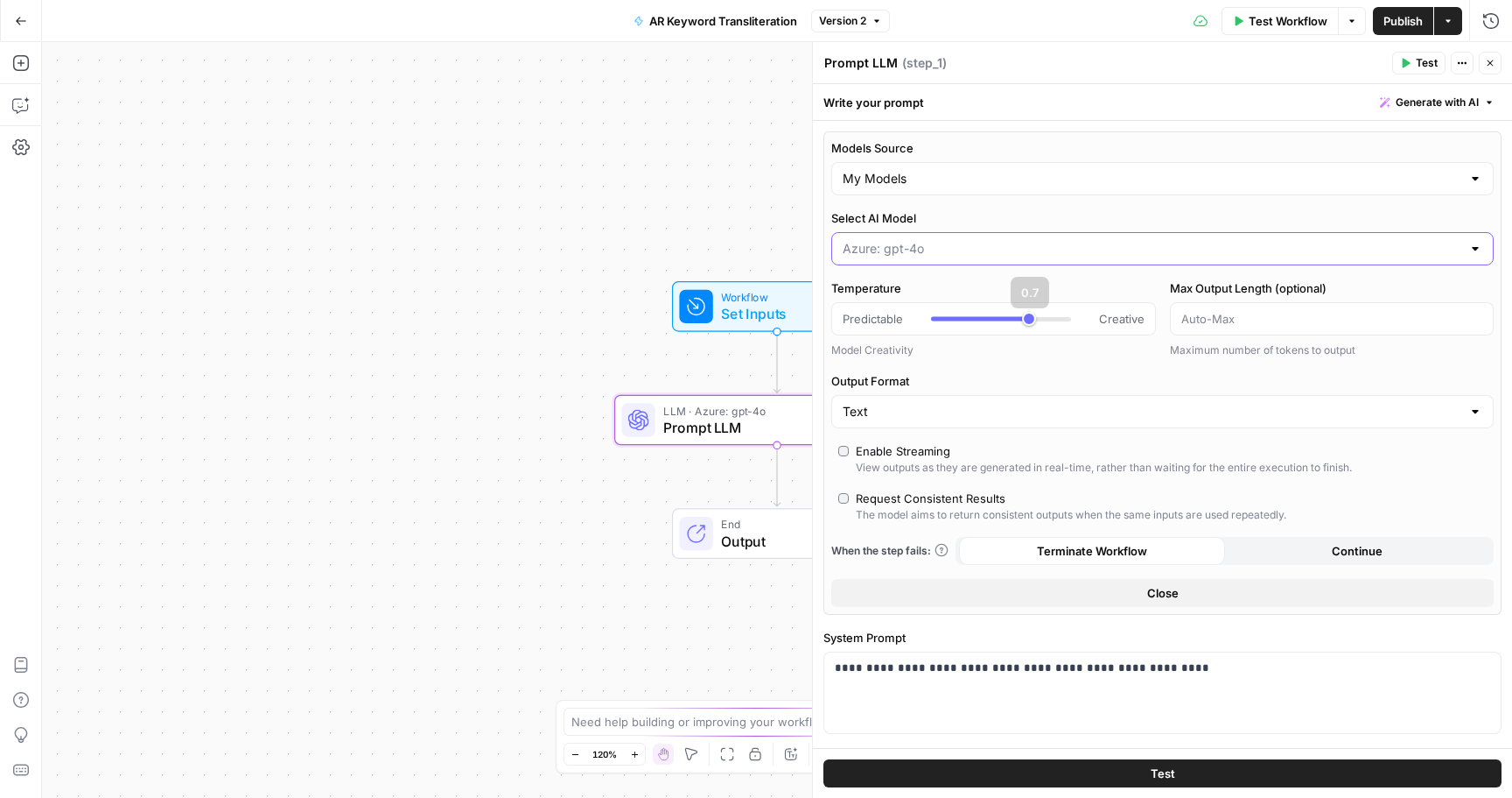
click at [943, 246] on input "Select AI Model" at bounding box center [1152, 249] width 619 height 18
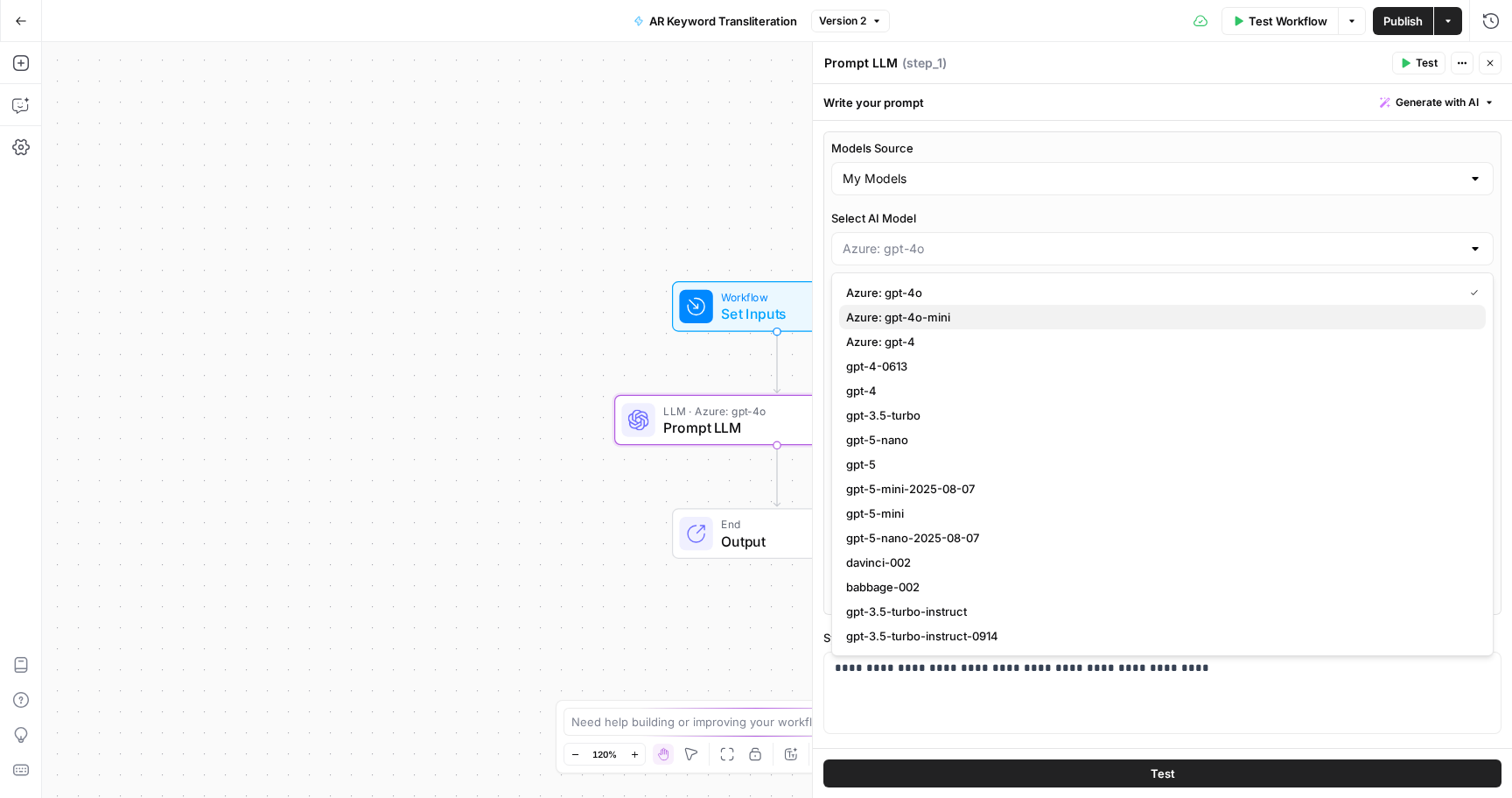
click at [942, 320] on span "Azure: gpt-4o-mini" at bounding box center [1159, 317] width 625 height 18
type input "Azure: gpt-4o-mini"
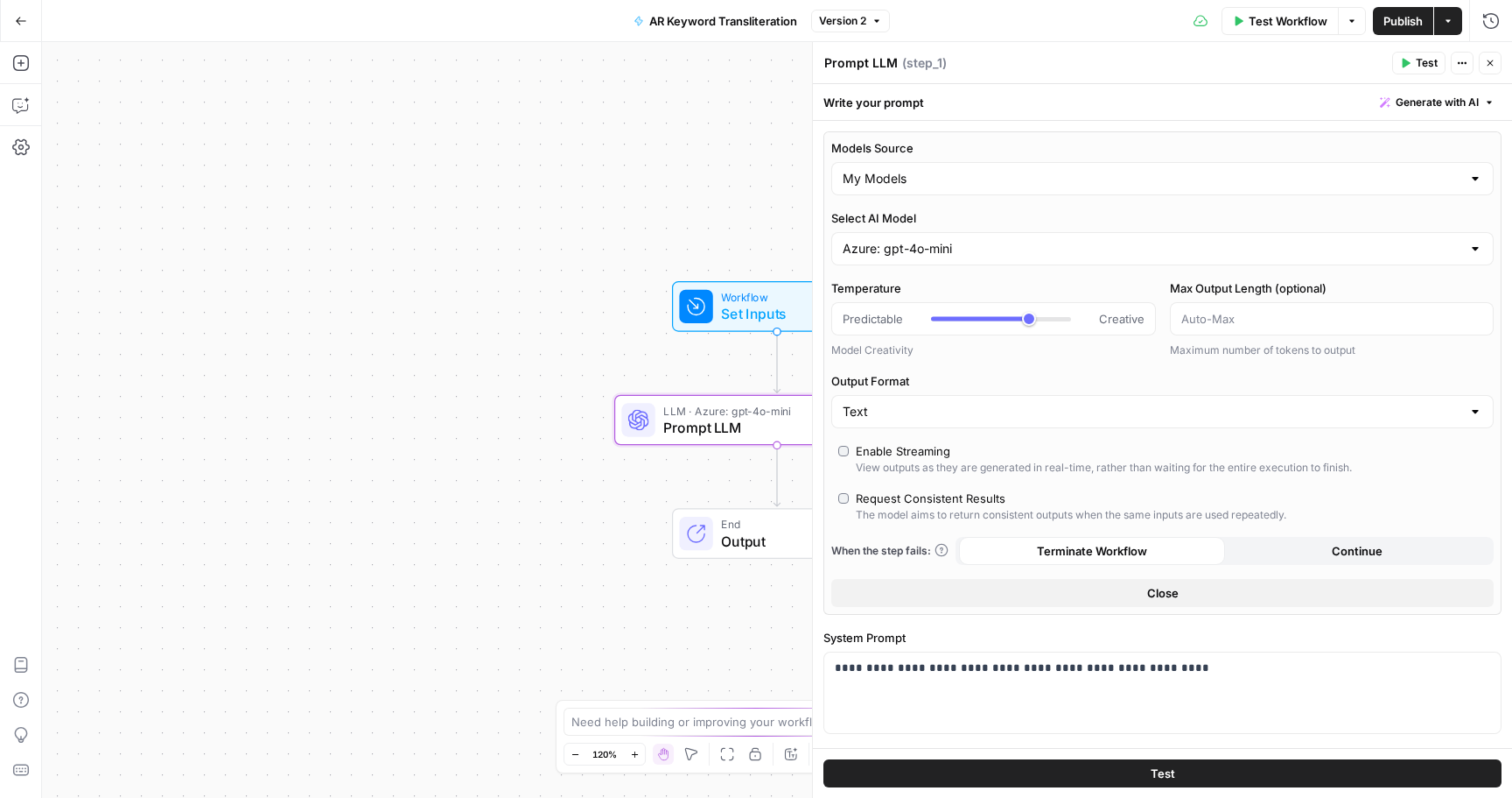
click at [1394, 28] on span "Publish" at bounding box center [1403, 22] width 39 height 18
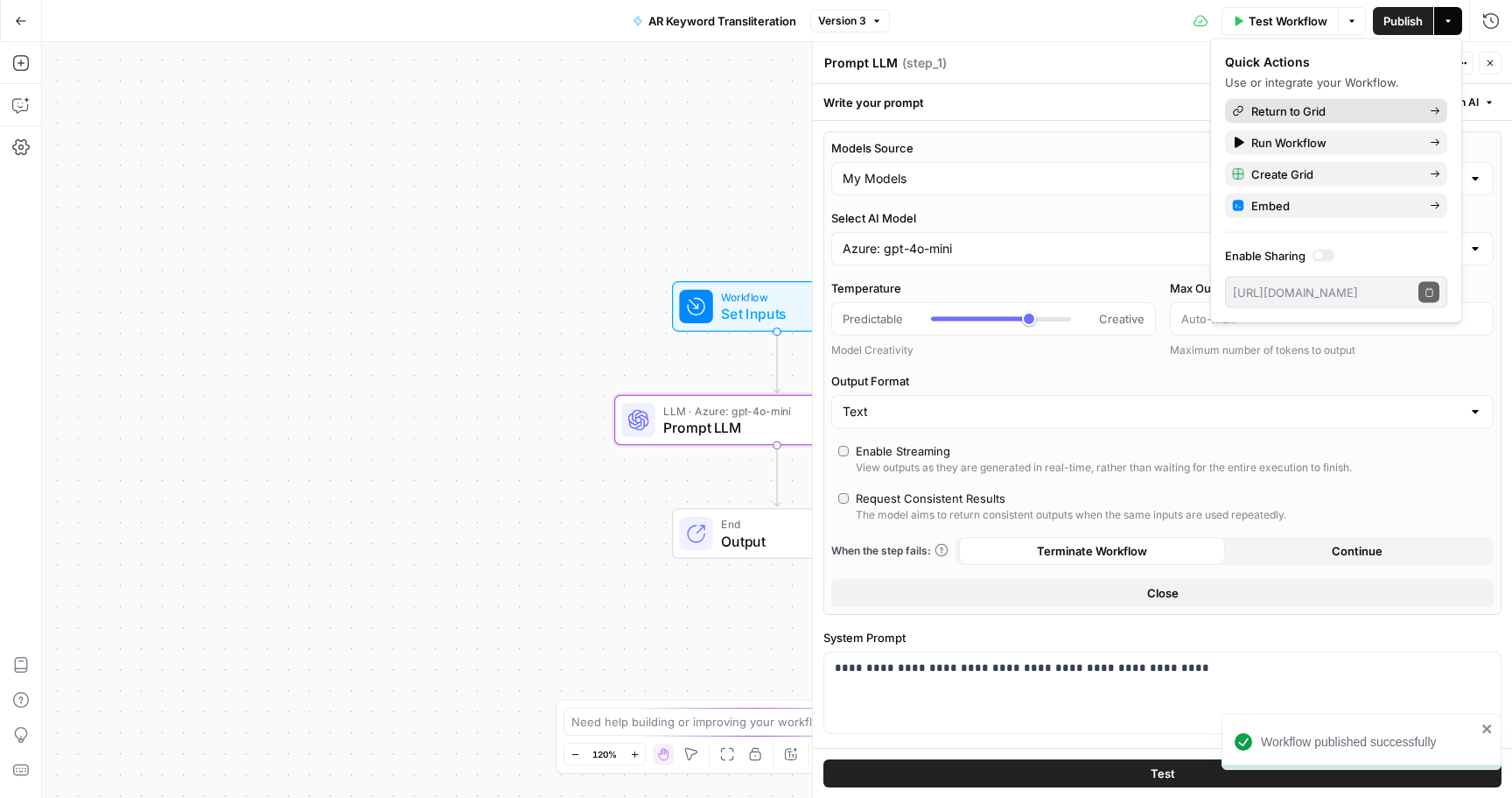
click at [1318, 116] on span "Return to Grid" at bounding box center [1334, 112] width 164 height 18
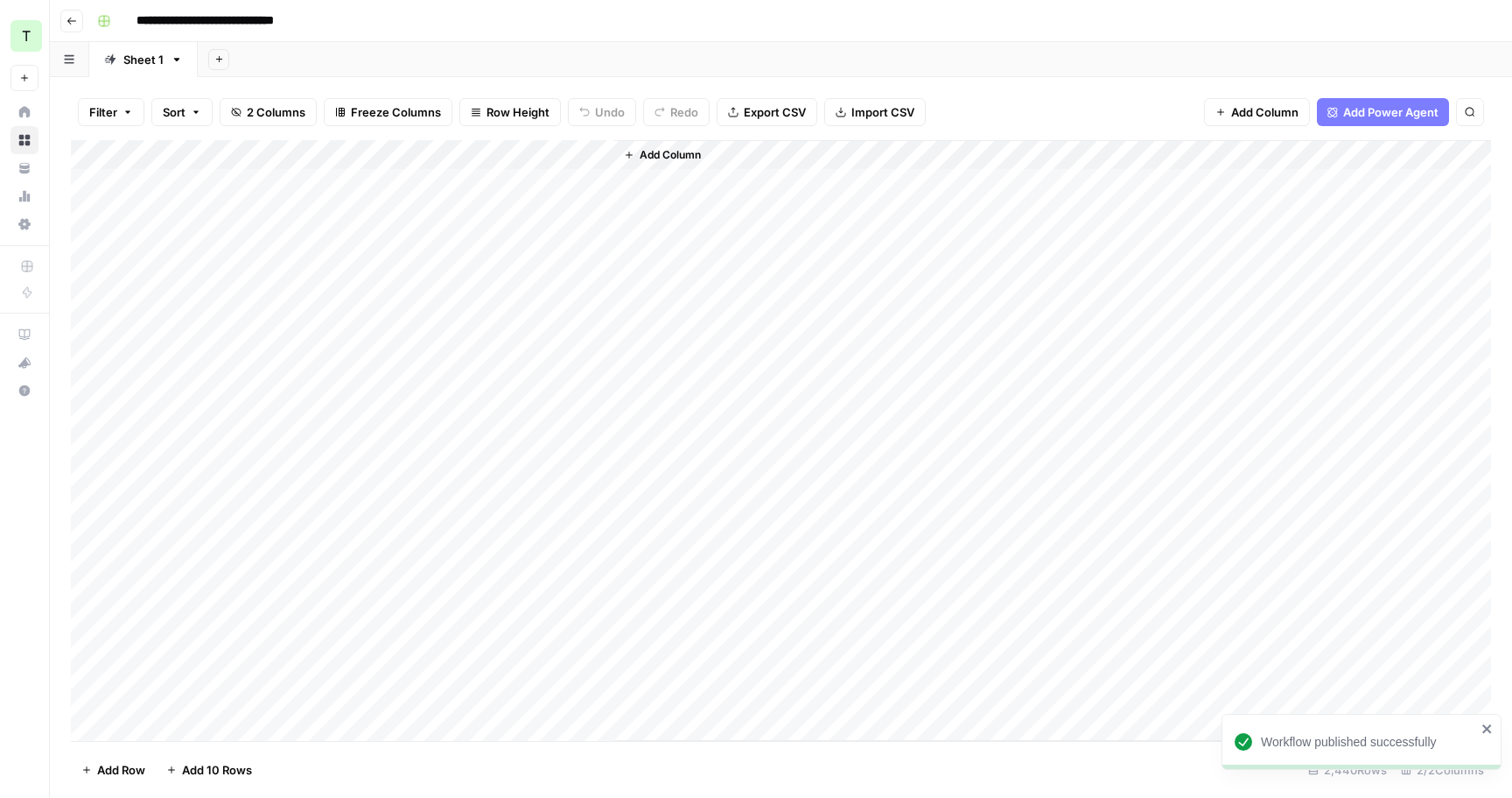
click at [601, 154] on div "Add Column" at bounding box center [780, 441] width 1420 height 601
click at [651, 195] on span "All Rows" at bounding box center [661, 195] width 111 height 18
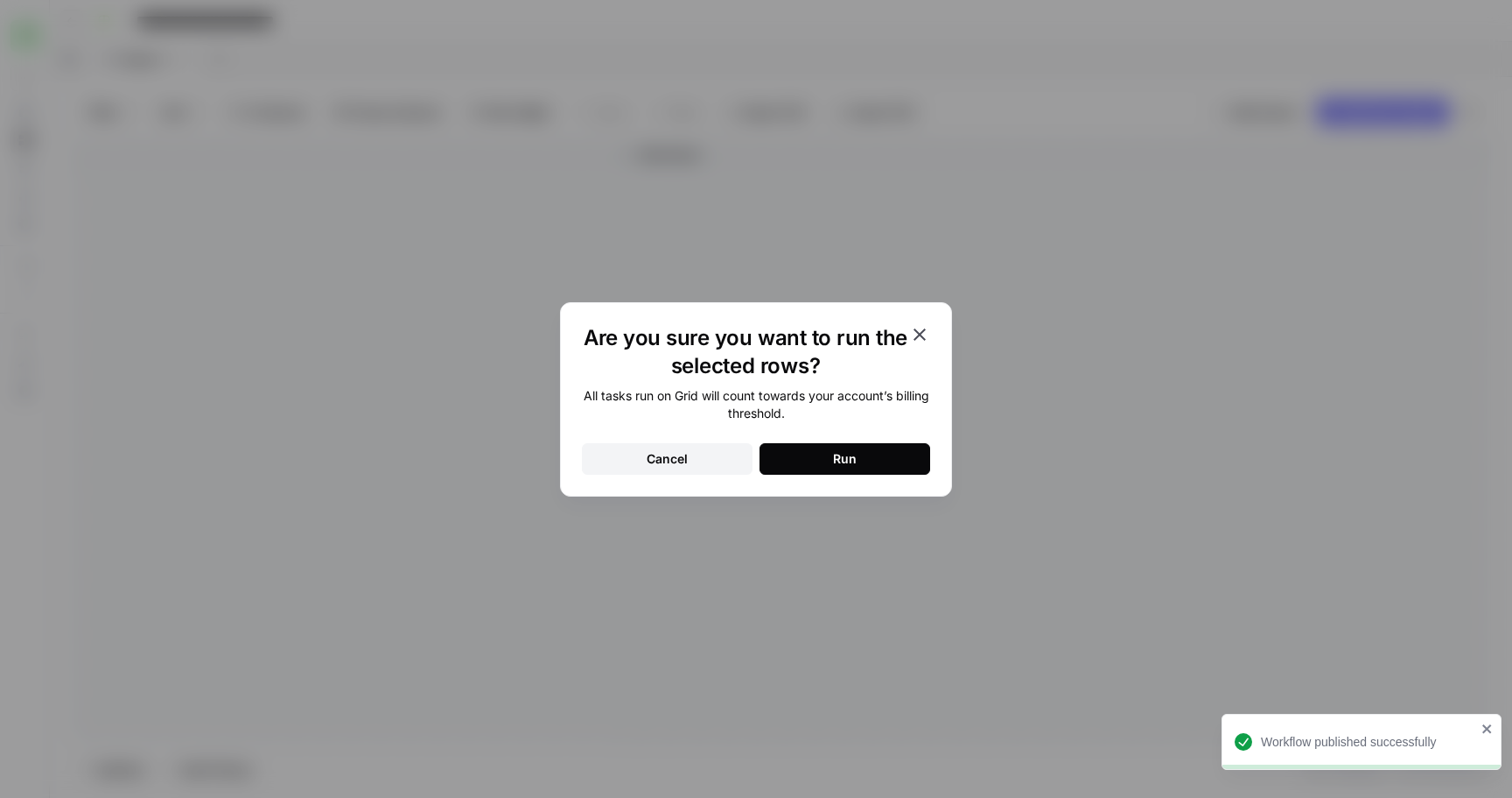
click at [797, 453] on button "Run" at bounding box center [845, 459] width 170 height 31
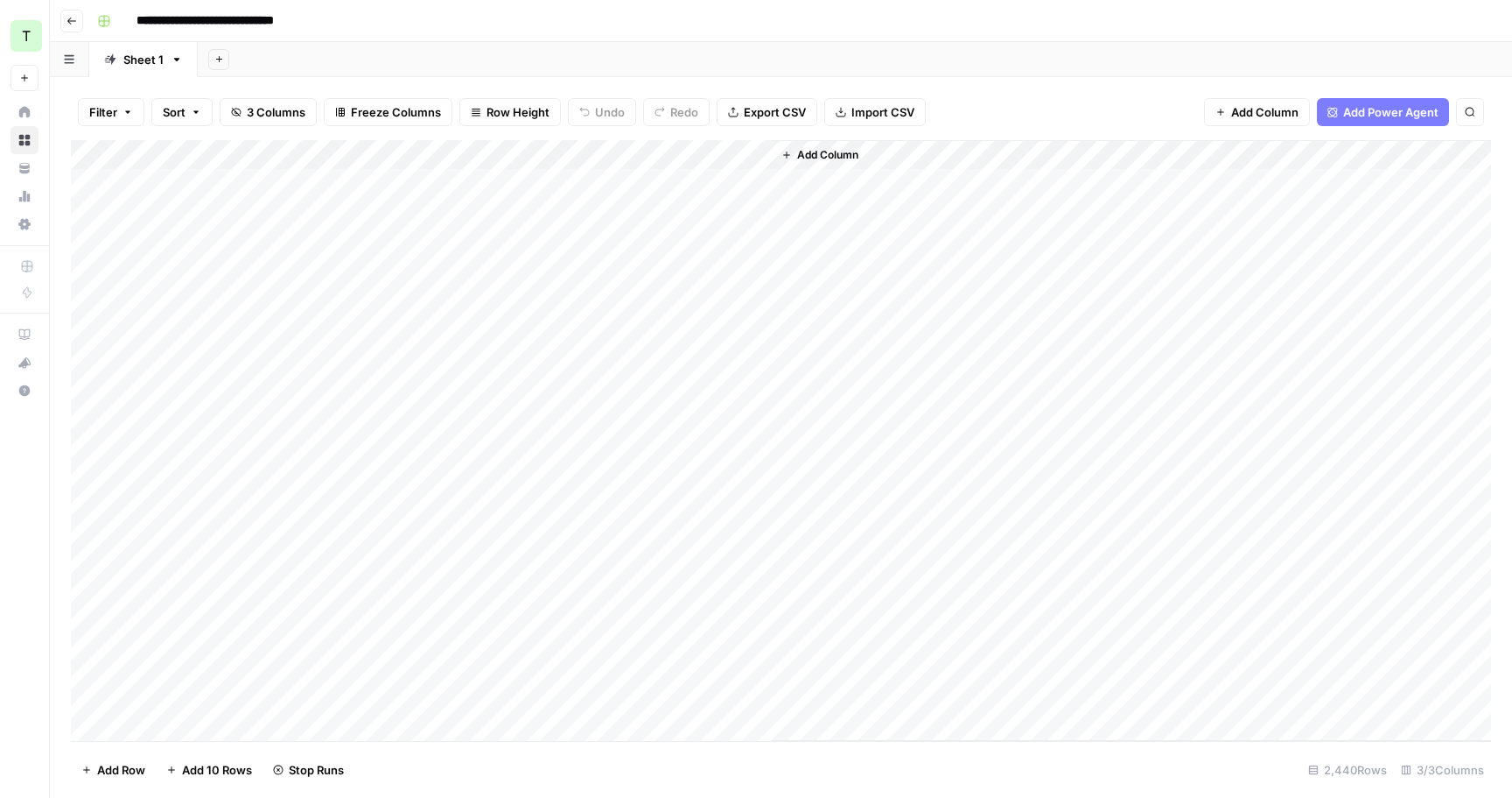
click at [599, 156] on div "Add Column" at bounding box center [780, 441] width 1420 height 601
drag, startPoint x: 767, startPoint y: 149, endPoint x: 967, endPoint y: 146, distance: 200.0
click at [967, 147] on div "Add Column" at bounding box center [780, 441] width 1420 height 601
click at [66, 20] on button "Go back" at bounding box center [71, 21] width 23 height 23
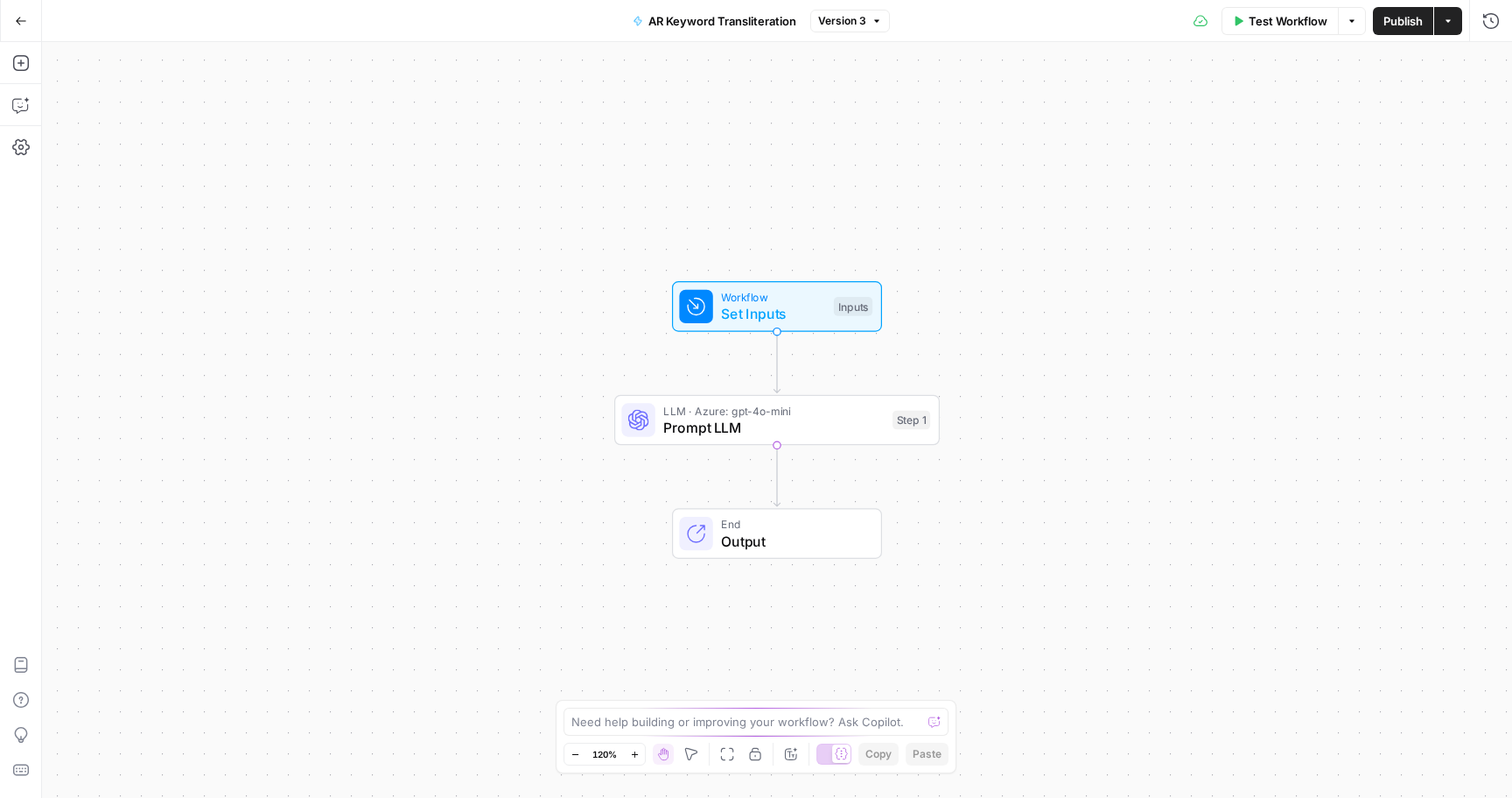
click at [808, 417] on span "Prompt LLM" at bounding box center [773, 427] width 220 height 21
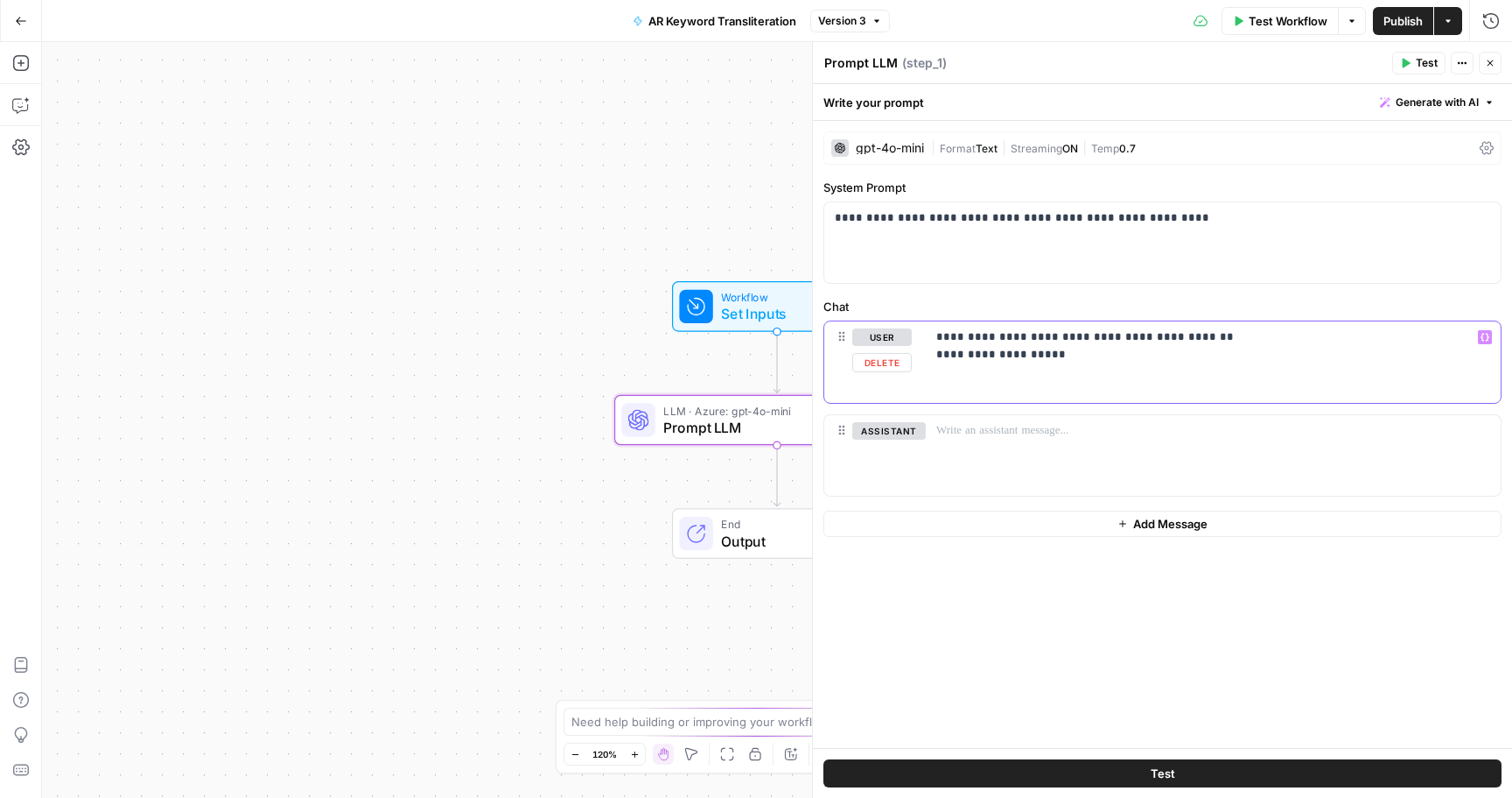
click at [1150, 351] on p "**********" at bounding box center [1214, 346] width 554 height 35
click at [1486, 338] on icon "button" at bounding box center [1485, 337] width 9 height 9
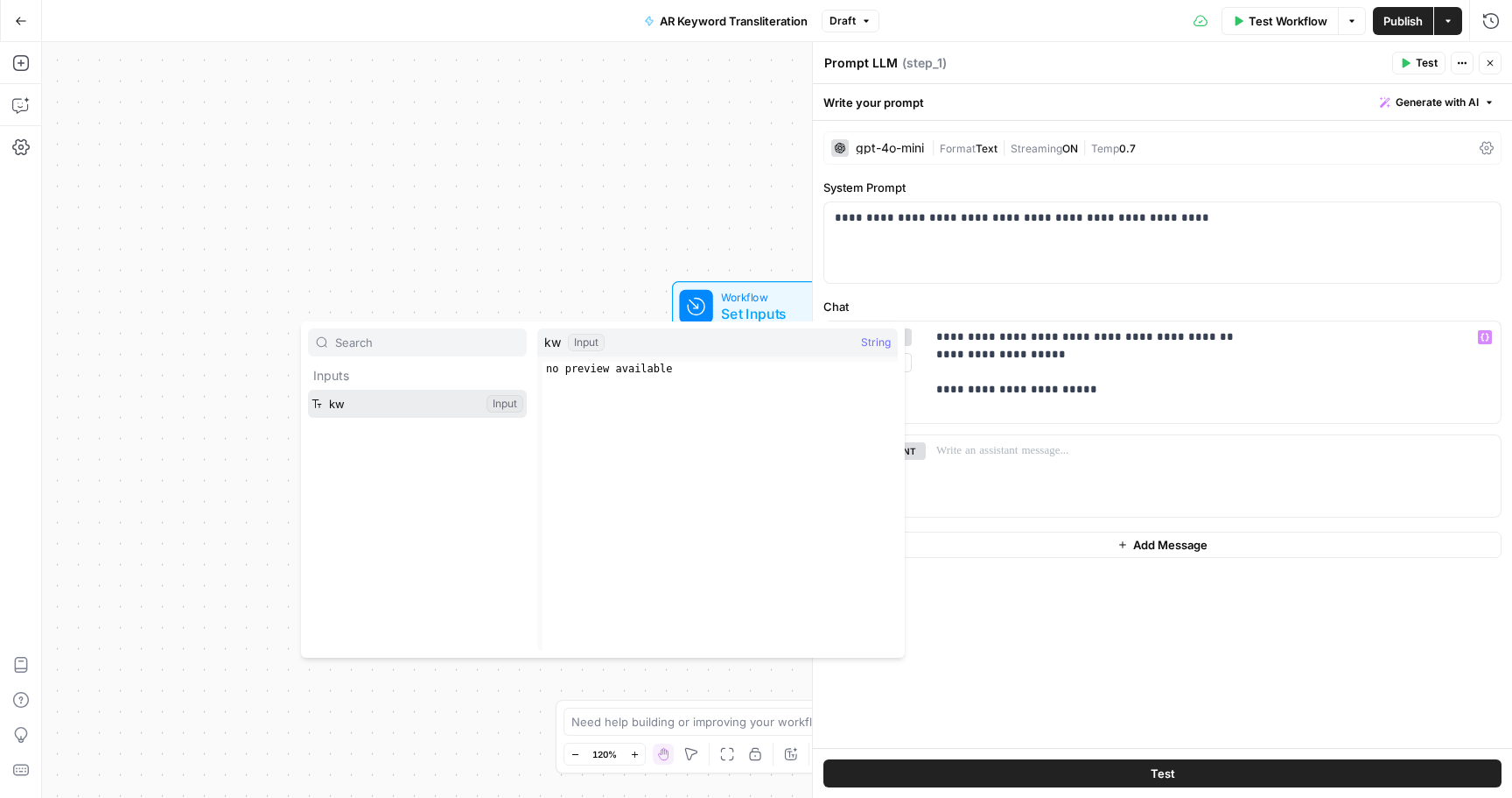
click at [416, 409] on button "Select variable kw" at bounding box center [418, 403] width 219 height 28
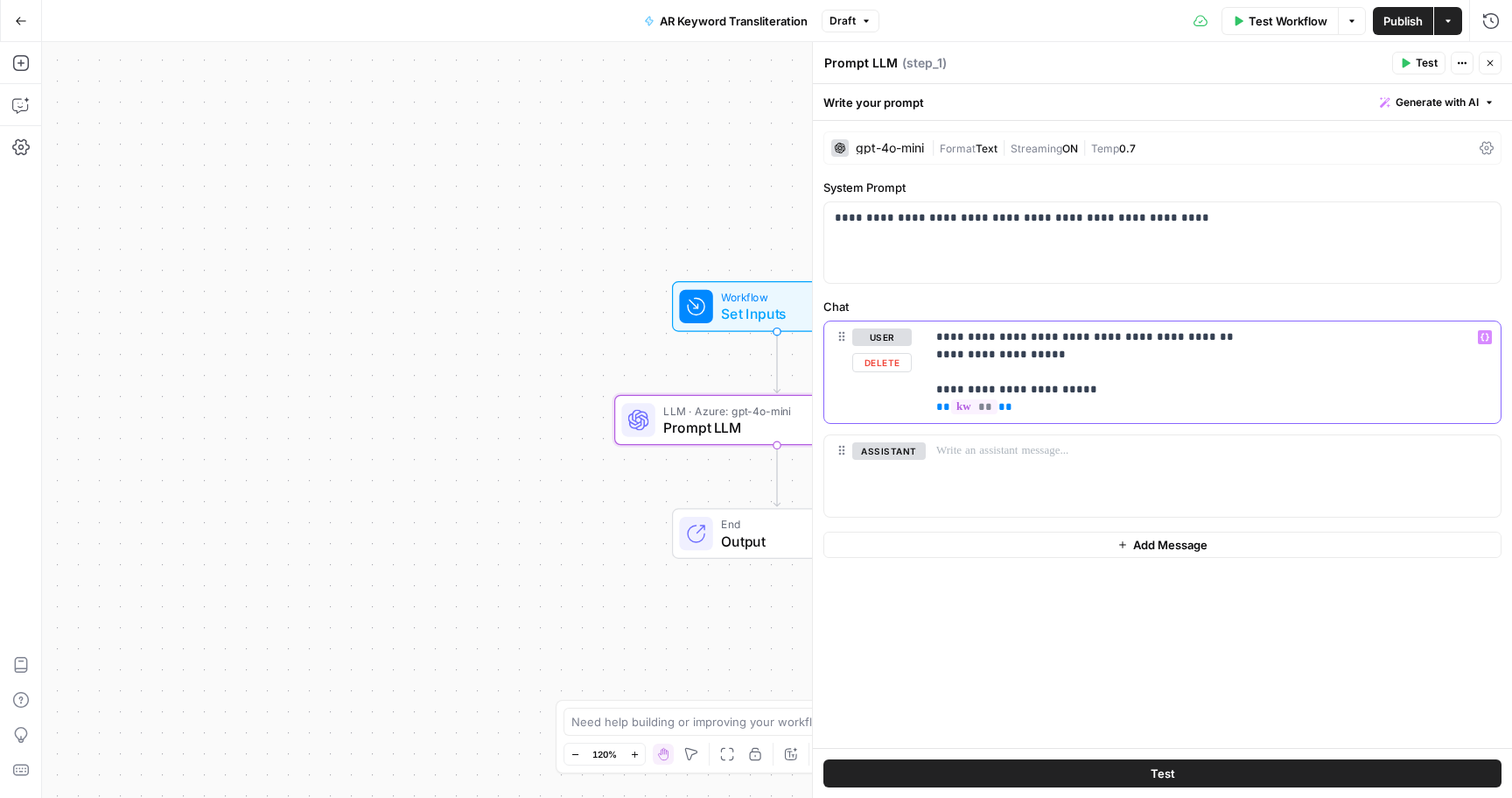
click at [1100, 356] on p "**********" at bounding box center [1214, 371] width 554 height 87
click at [1013, 147] on span "Streaming" at bounding box center [1036, 148] width 52 height 13
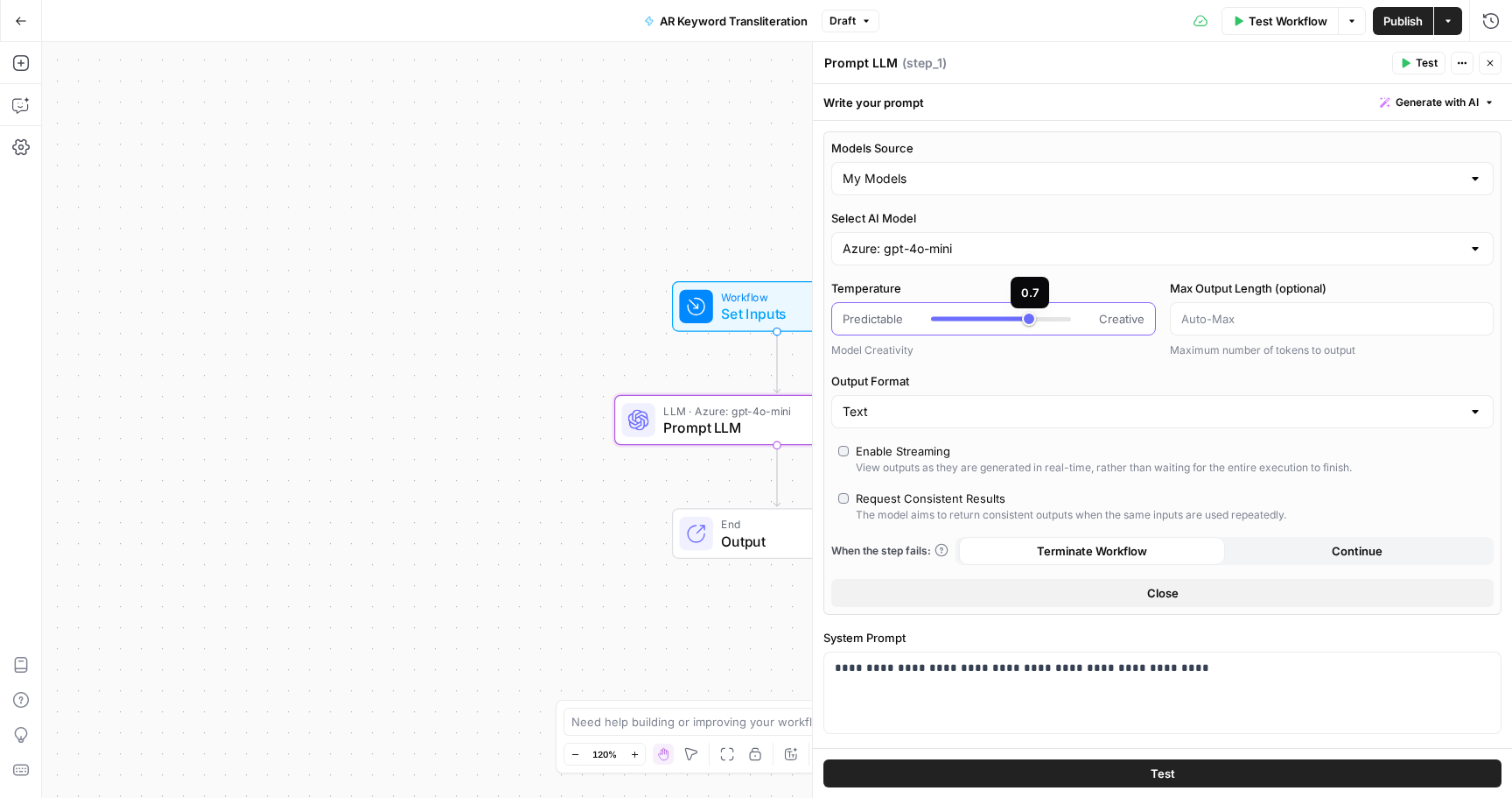
type input "***"
drag, startPoint x: 1039, startPoint y: 325, endPoint x: 993, endPoint y: 327, distance: 46.0
click at [993, 327] on div at bounding box center [1001, 319] width 140 height 18
click at [1404, 20] on span "Publish" at bounding box center [1403, 22] width 39 height 18
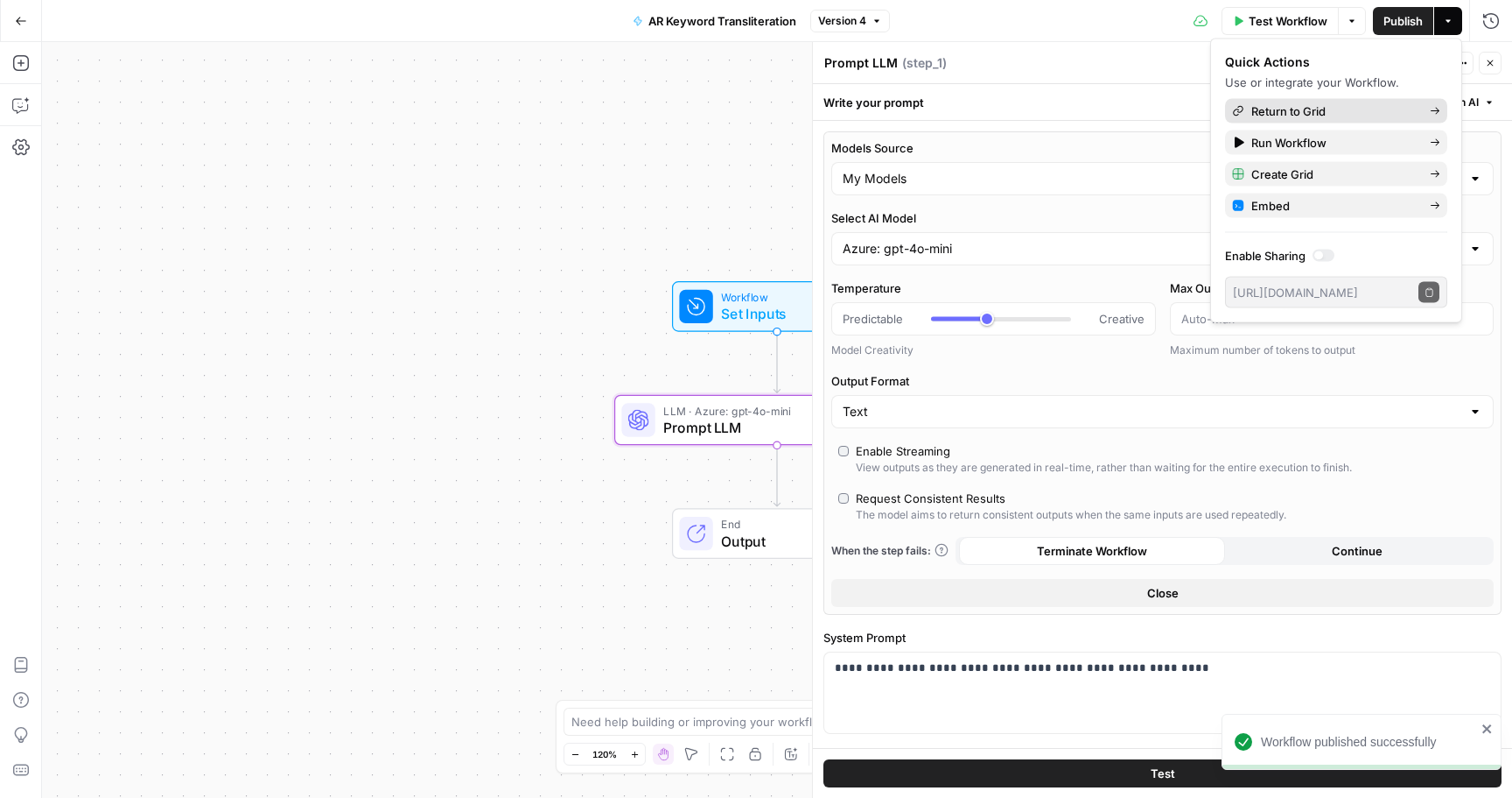
click at [1267, 110] on span "Return to Grid" at bounding box center [1334, 112] width 164 height 18
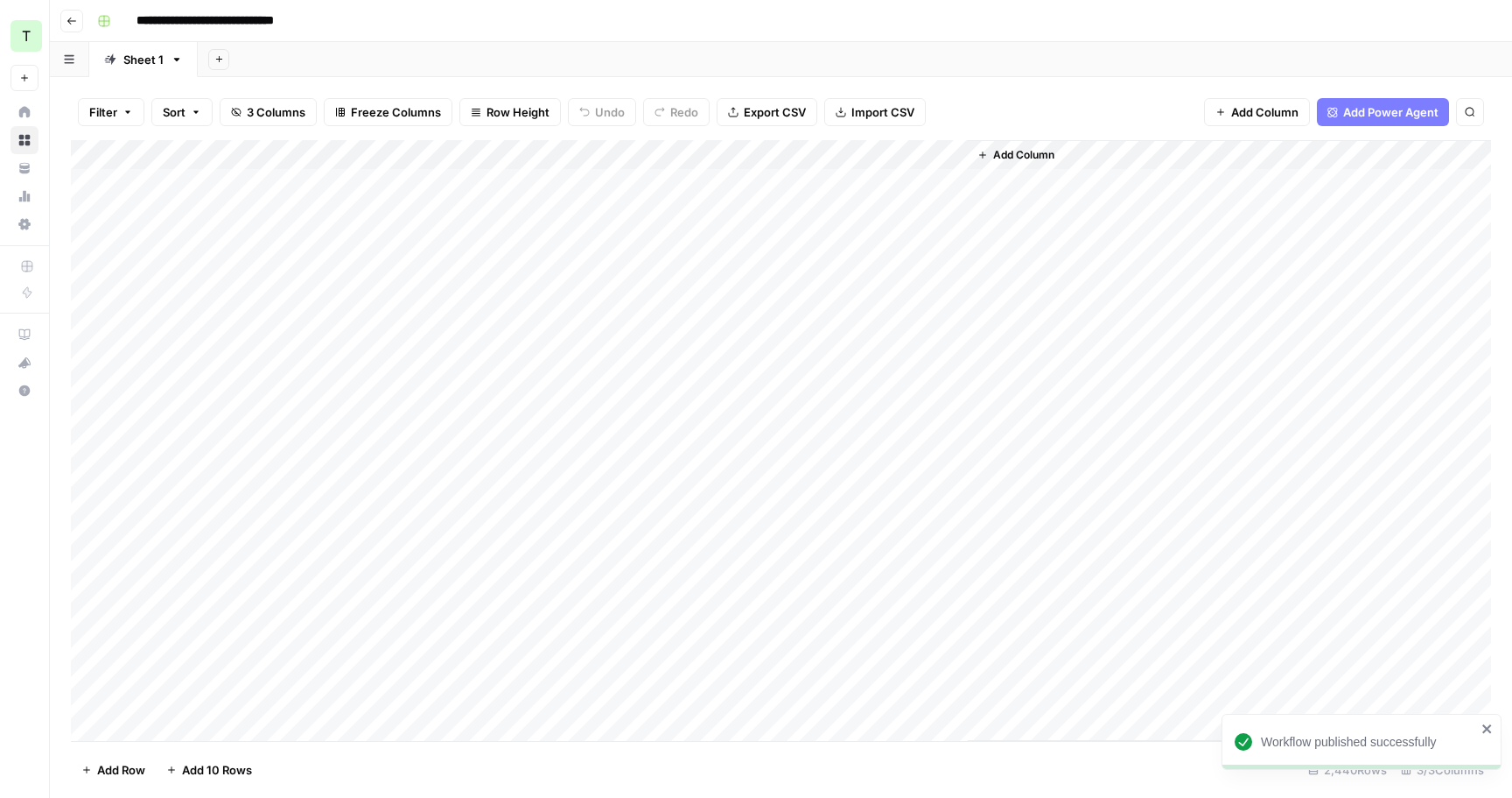
click at [604, 153] on div "Add Column" at bounding box center [780, 441] width 1420 height 601
click at [643, 203] on span "All Rows" at bounding box center [661, 195] width 111 height 18
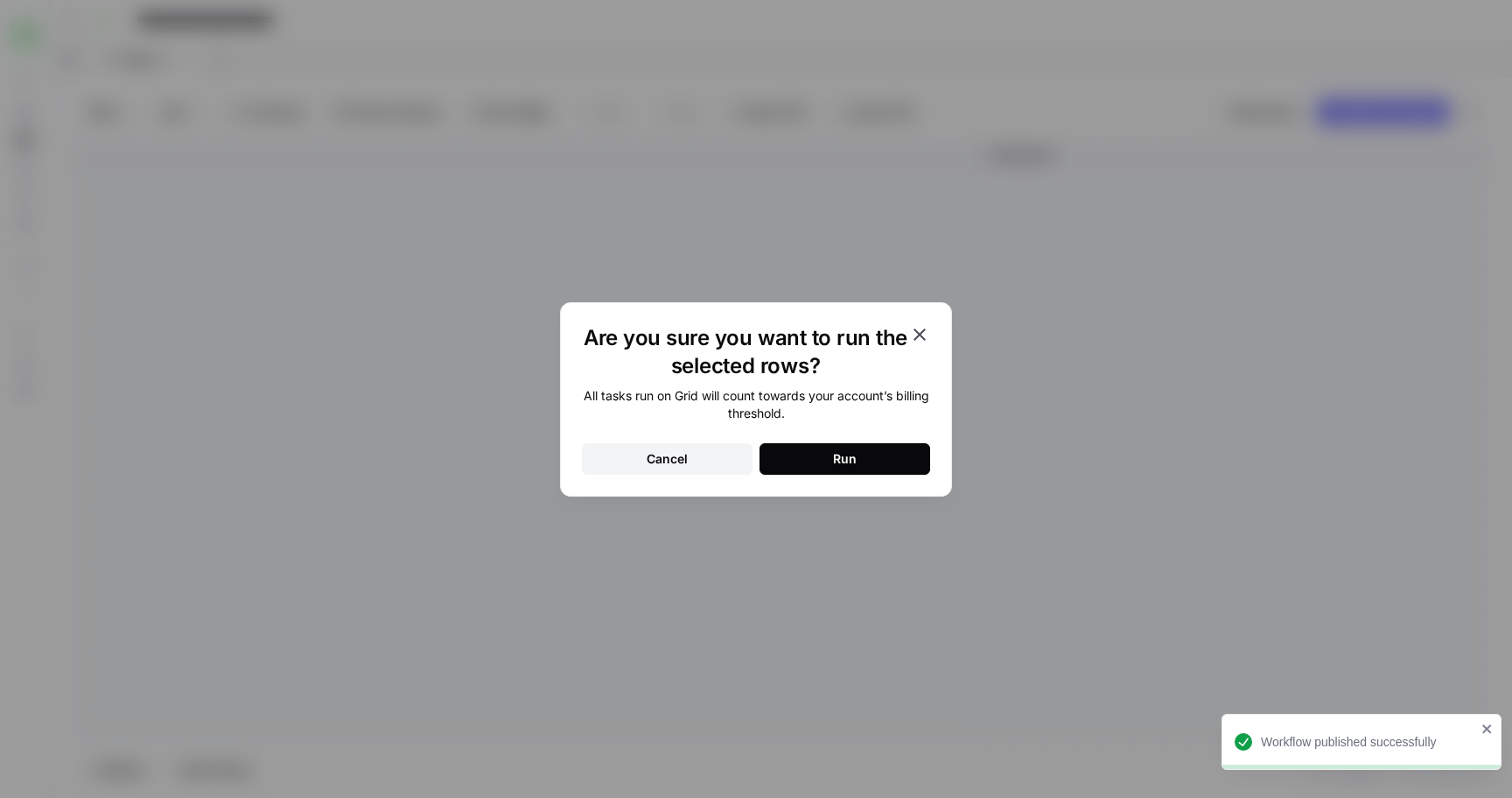
click at [811, 491] on div "Are you sure you want to run the selected rows? All tasks run on Grid will coun…" at bounding box center [756, 399] width 392 height 195
click at [823, 462] on button "Run" at bounding box center [845, 459] width 170 height 31
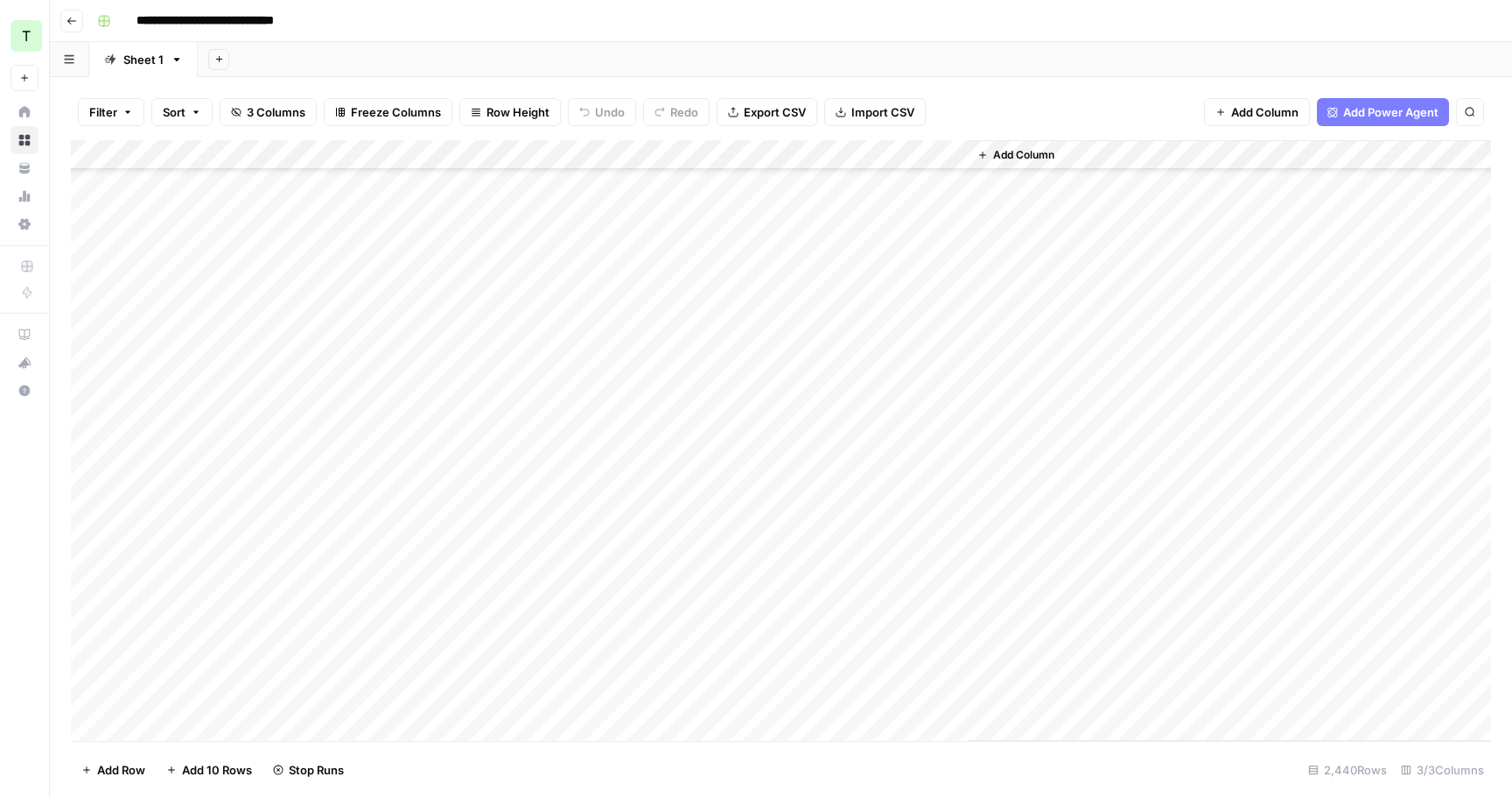
scroll to position [1928, 0]
click at [575, 304] on div "Add Column" at bounding box center [780, 441] width 1420 height 601
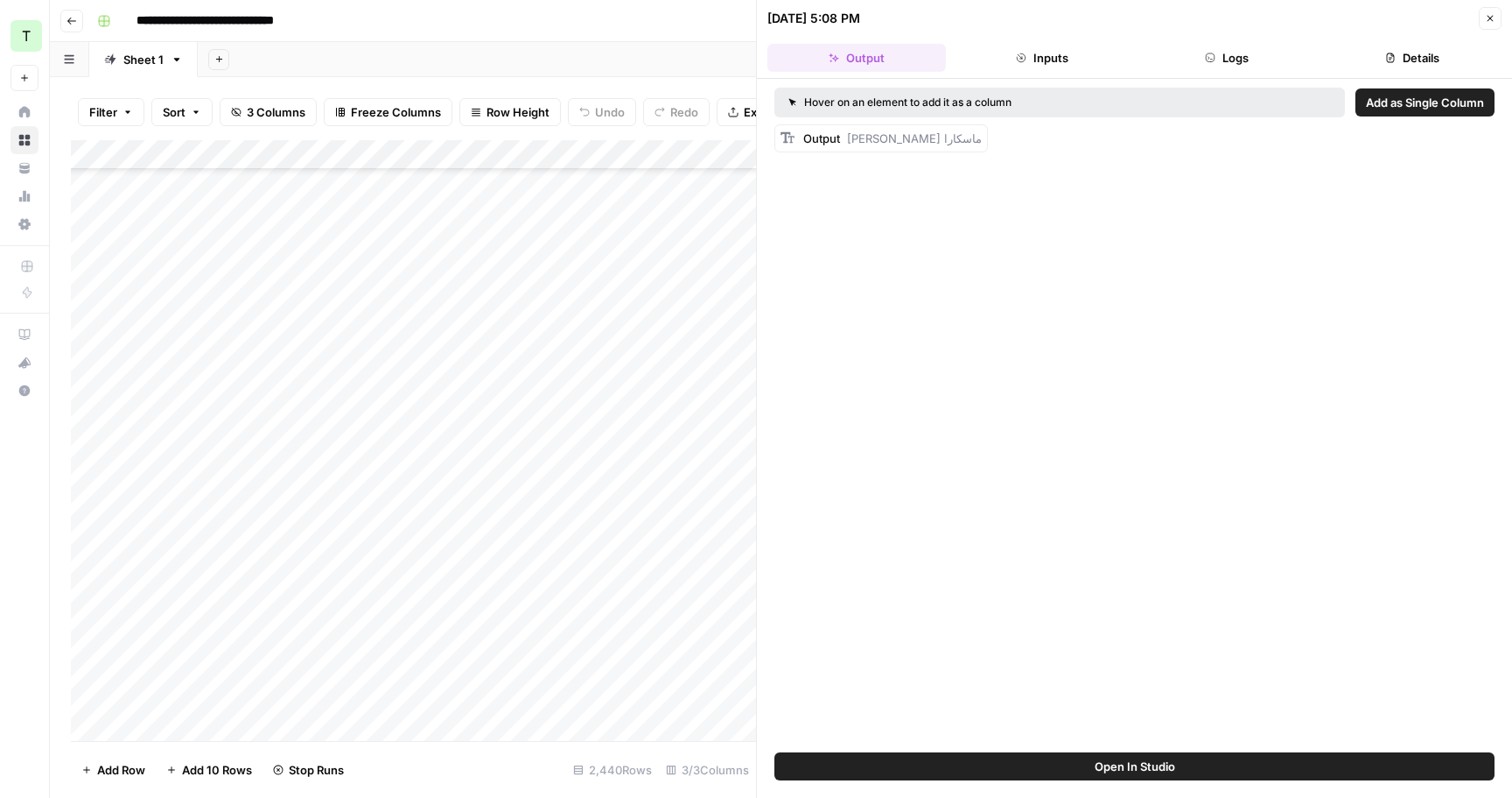
click at [1247, 62] on button "Logs" at bounding box center [1228, 58] width 178 height 28
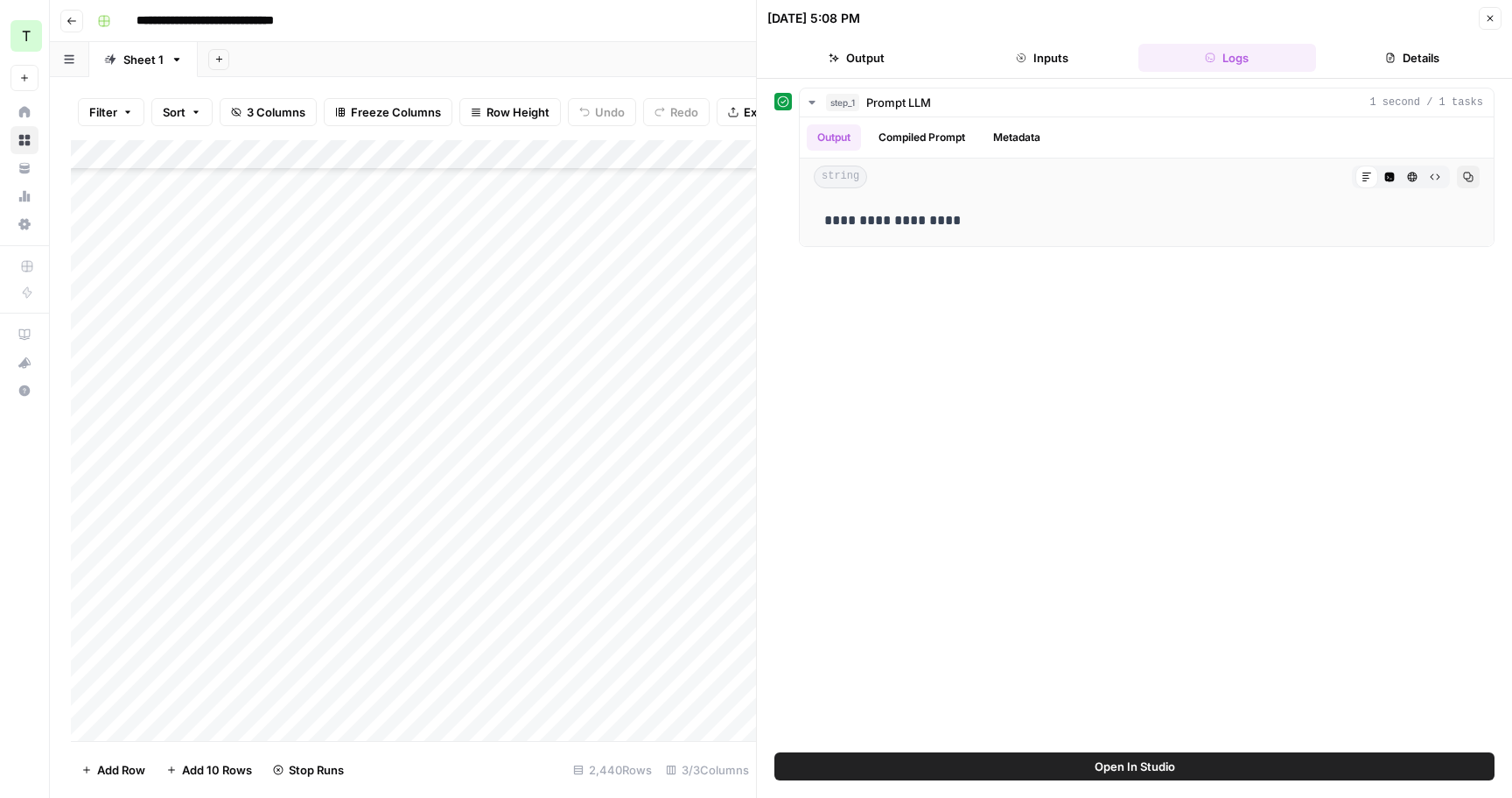
click at [1370, 59] on button "Details" at bounding box center [1412, 58] width 178 height 28
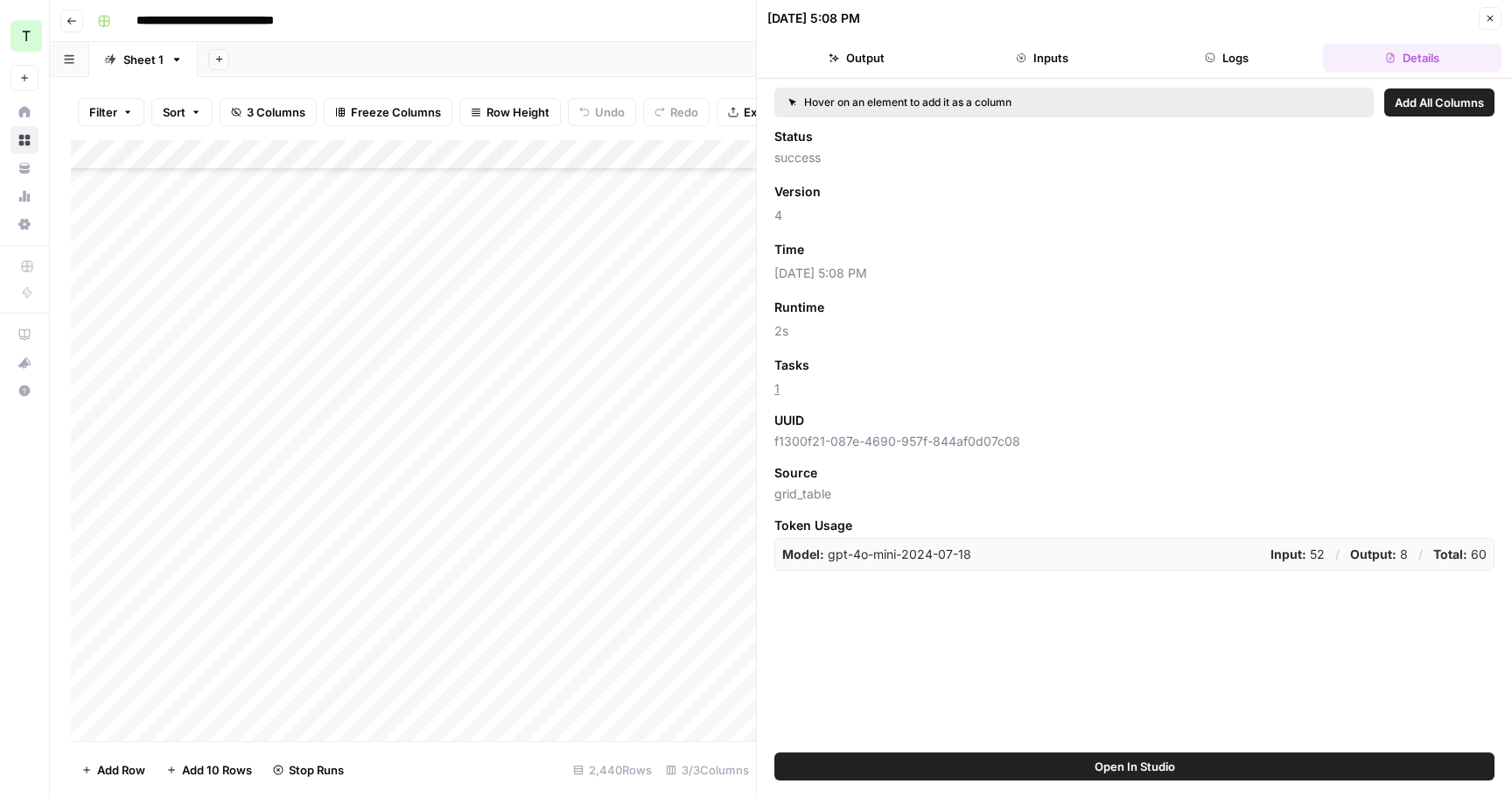
click at [1306, 62] on button "Logs" at bounding box center [1228, 58] width 178 height 28
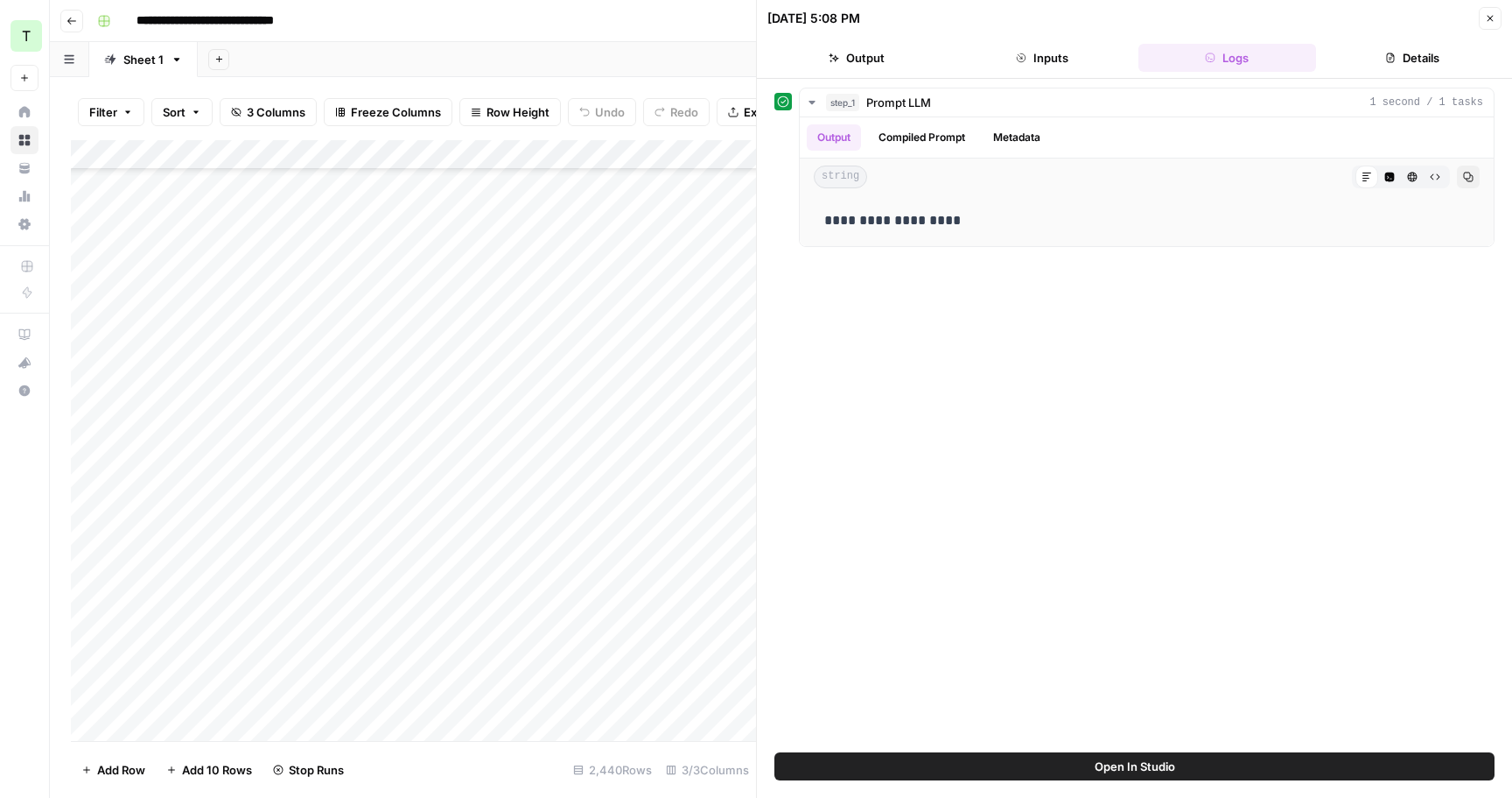
click at [1379, 69] on button "Details" at bounding box center [1412, 58] width 178 height 28
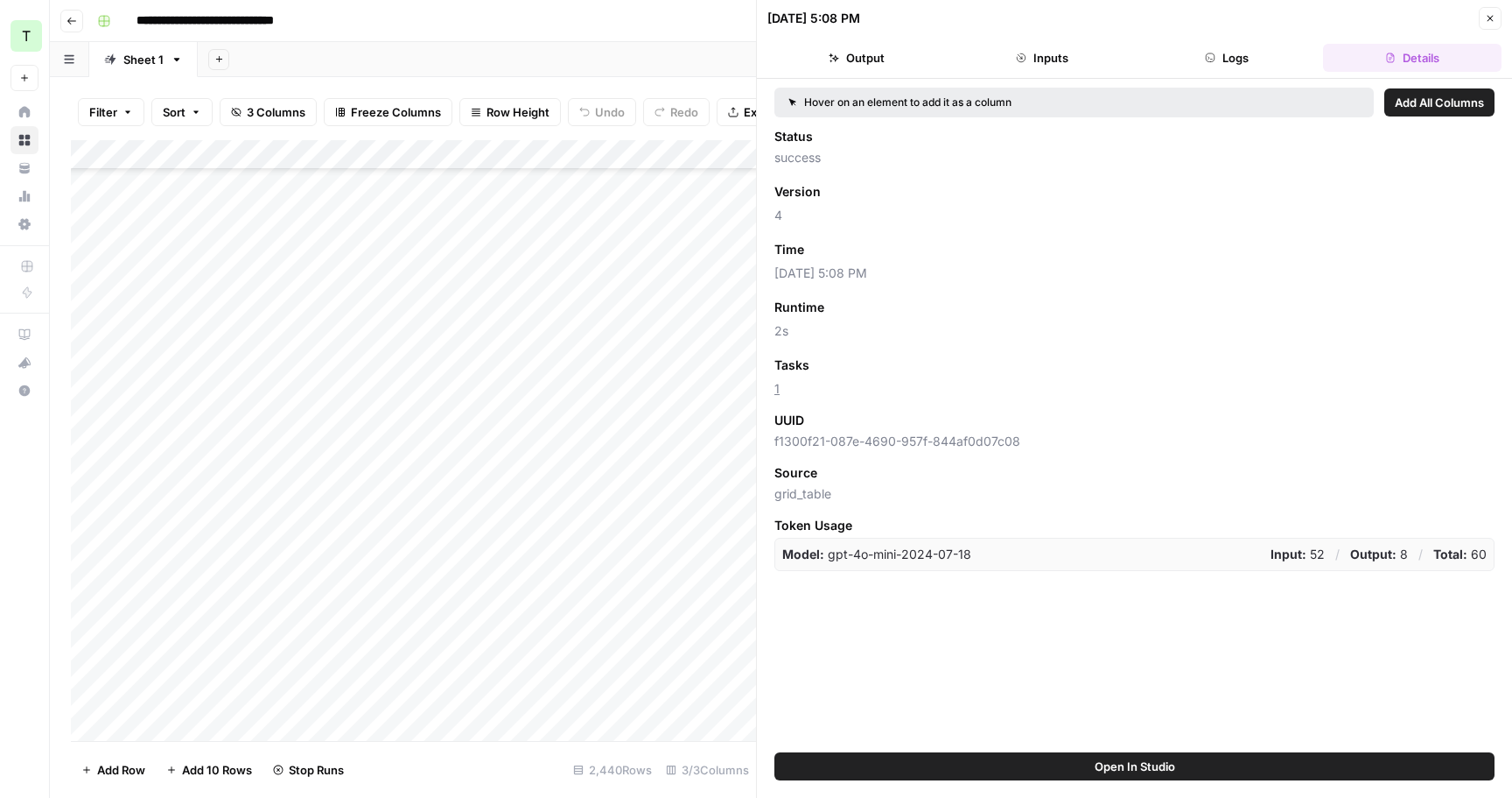
click at [1211, 56] on icon "button" at bounding box center [1210, 58] width 11 height 11
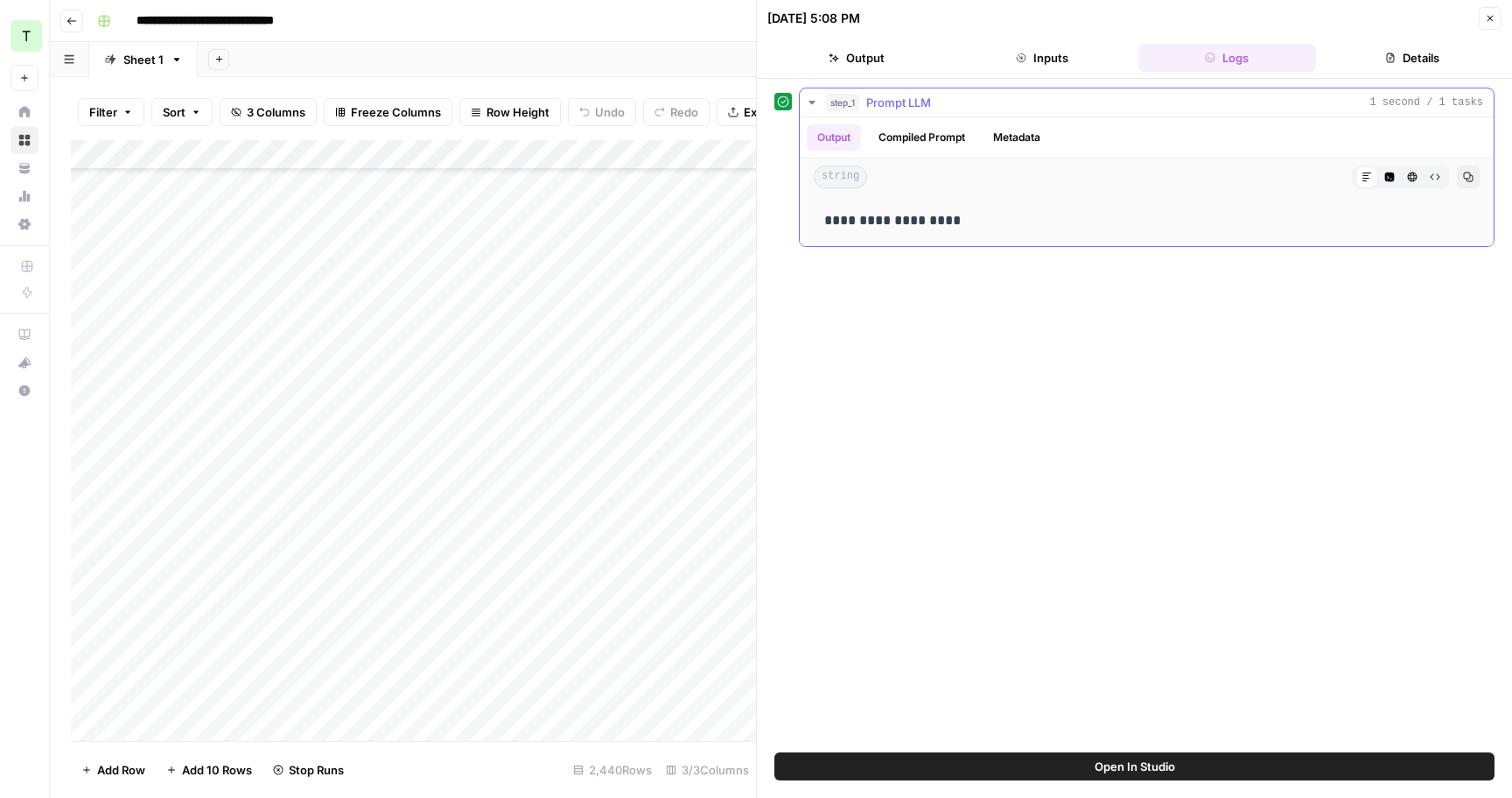
drag, startPoint x: 938, startPoint y: 220, endPoint x: 824, endPoint y: 219, distance: 114.0
click at [824, 219] on p "**********" at bounding box center [1146, 220] width 645 height 23
copy p "**********"
click at [1500, 14] on button "Close" at bounding box center [1489, 18] width 23 height 23
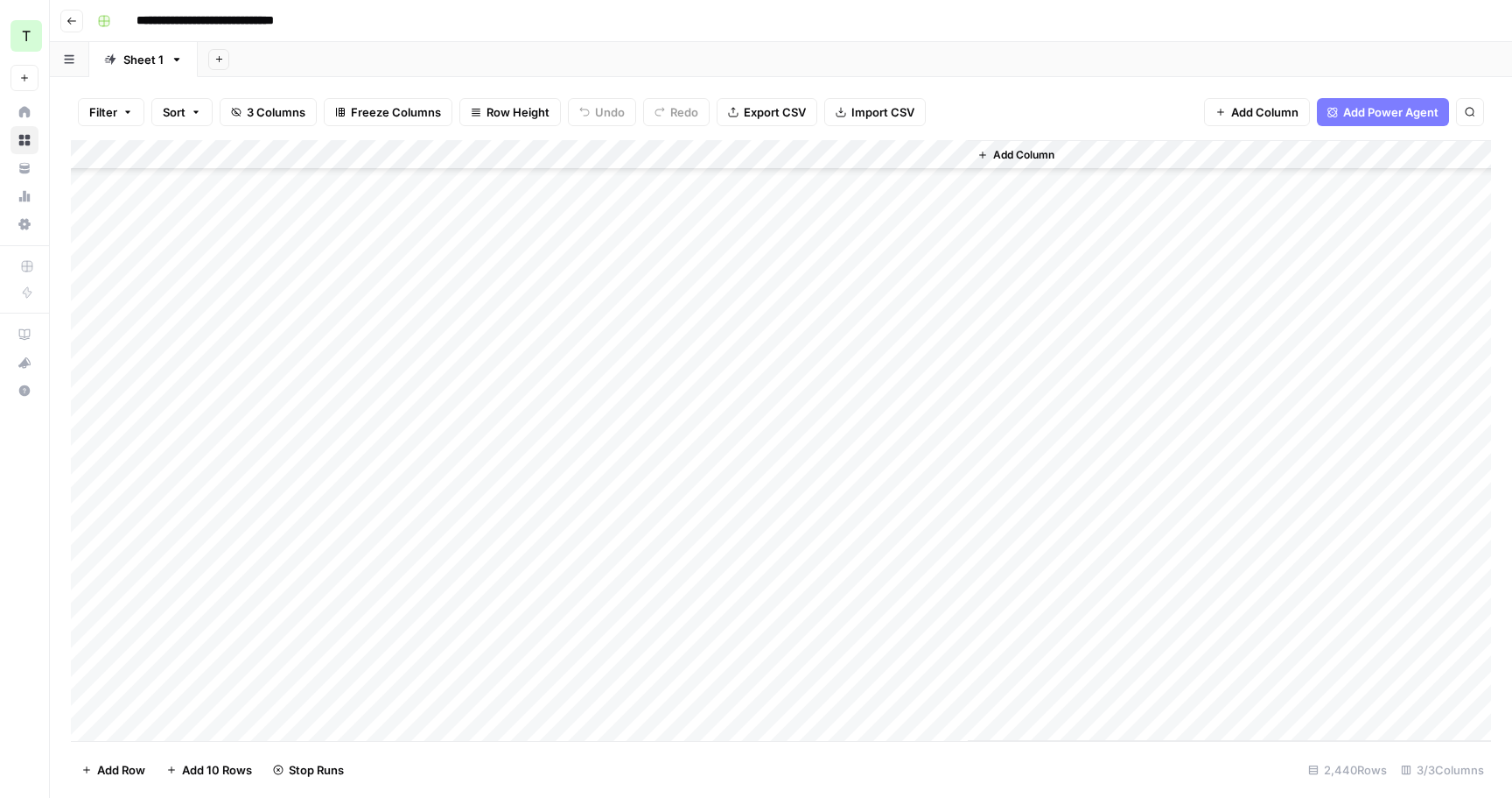
scroll to position [72103, 0]
click at [760, 111] on span "Export CSV" at bounding box center [774, 113] width 62 height 18
click at [1021, 345] on div "Add Column" at bounding box center [1229, 441] width 524 height 601
